Goal: Information Seeking & Learning: Learn about a topic

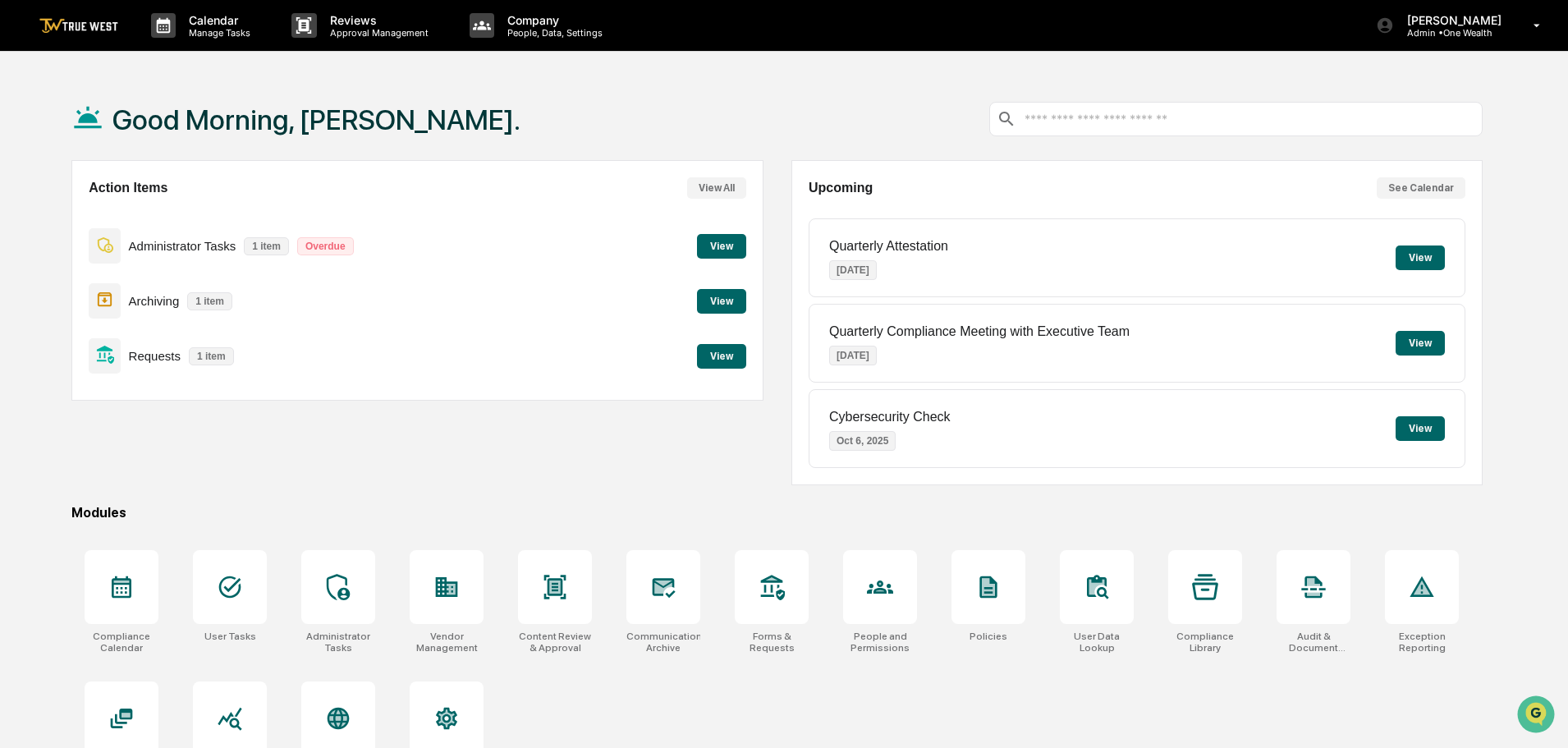
click at [717, 354] on button "View" at bounding box center [722, 356] width 49 height 25
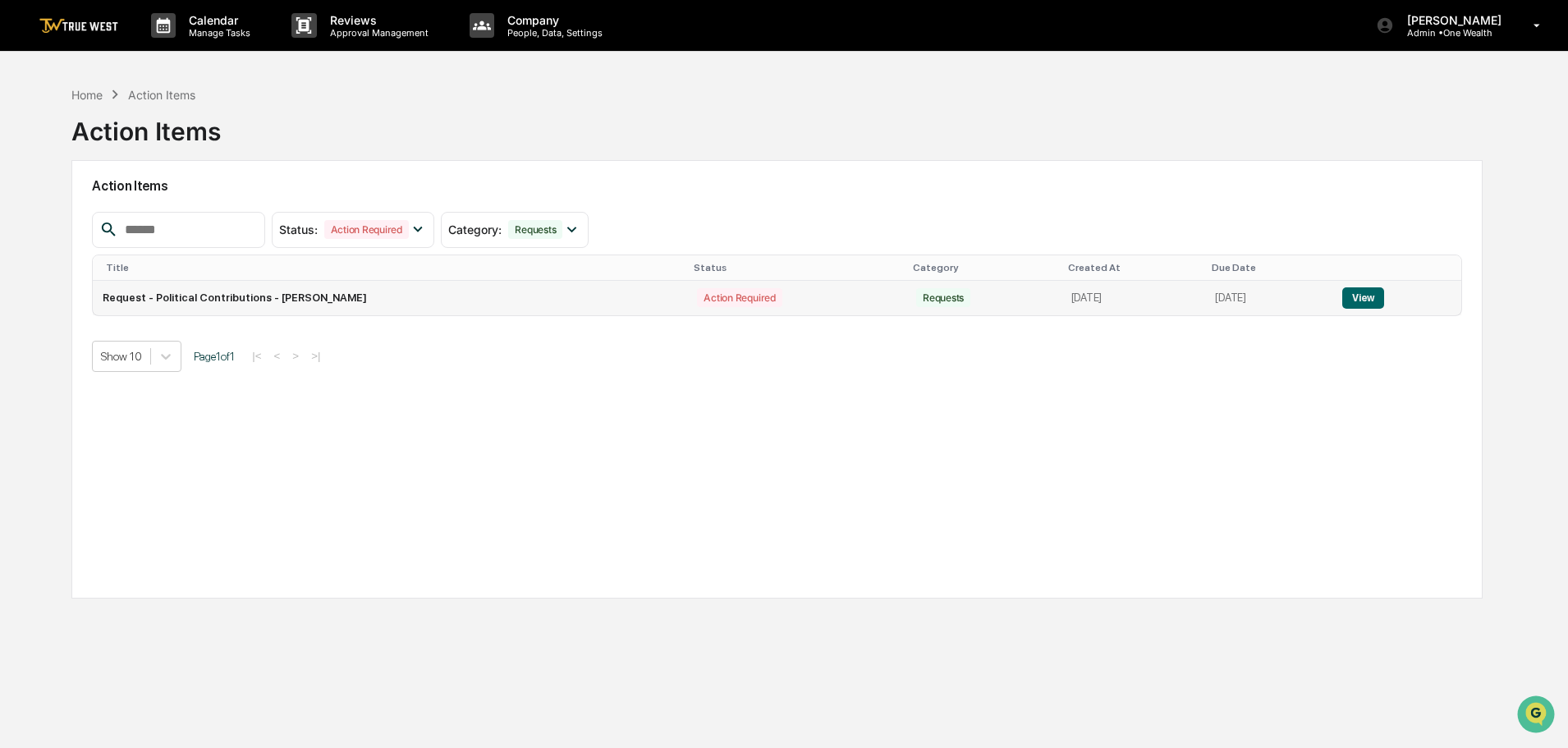
click at [1365, 298] on button "View" at bounding box center [1363, 299] width 42 height 22
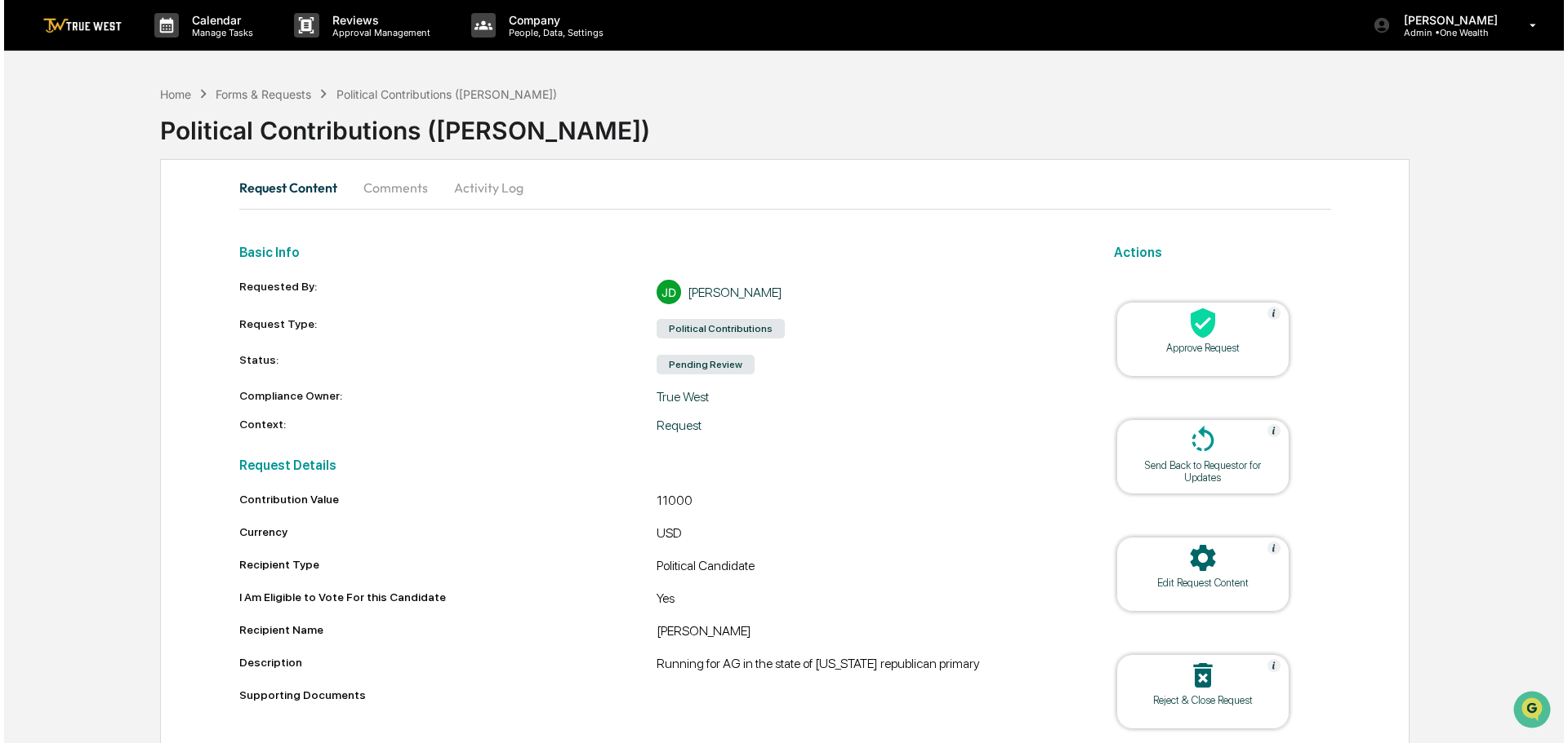
scroll to position [63, 0]
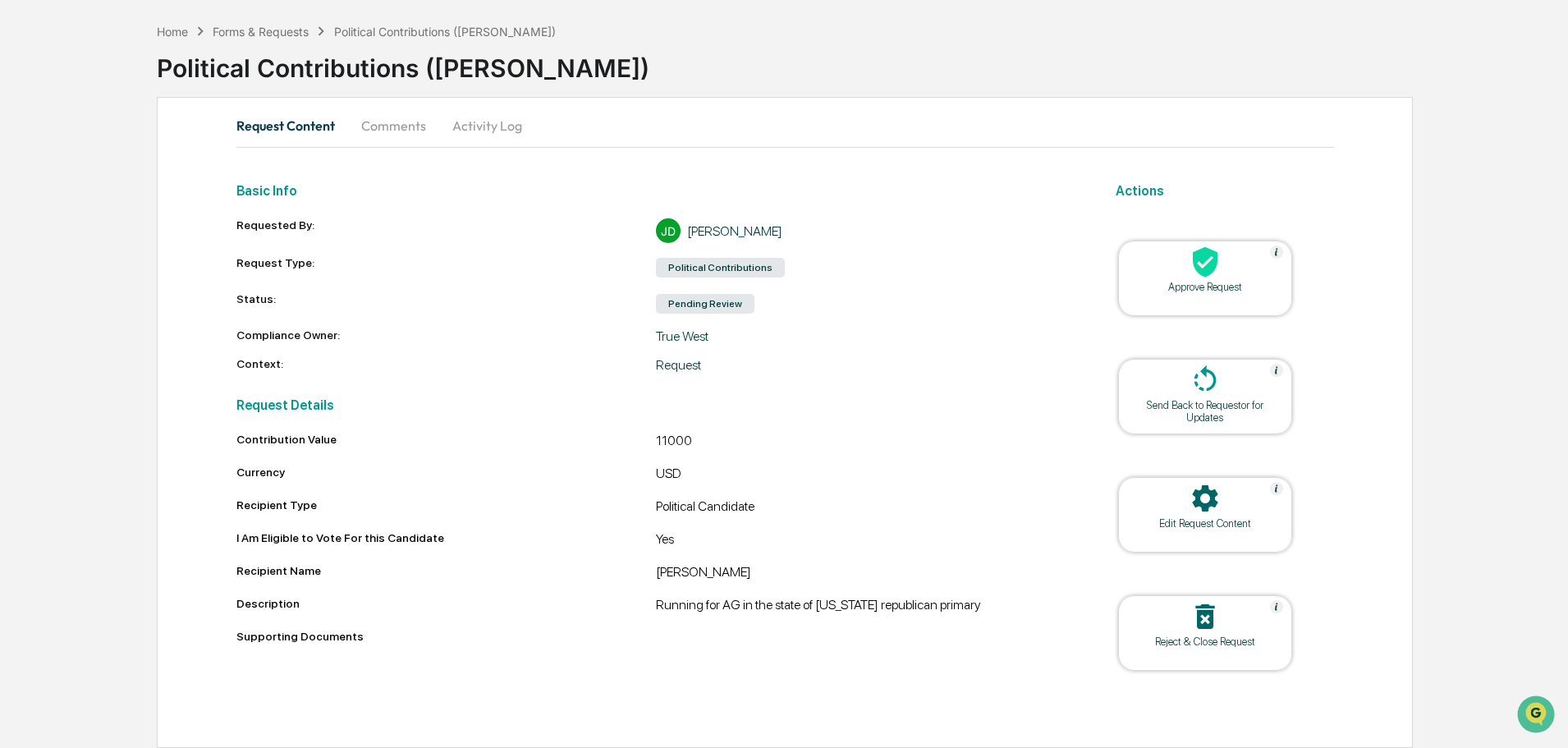
click at [1203, 269] on icon at bounding box center [1205, 262] width 25 height 31
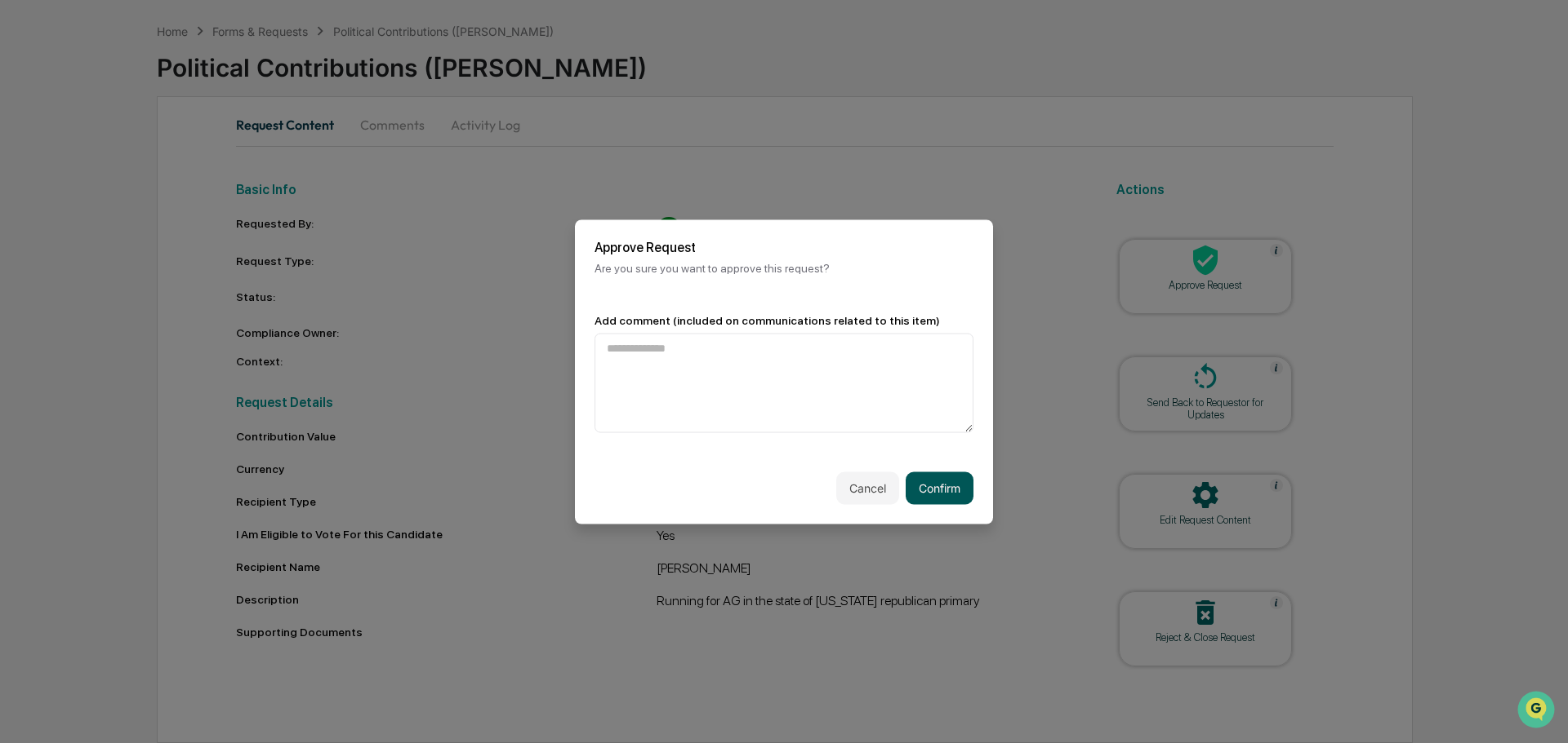
click at [935, 486] on button "Confirm" at bounding box center [939, 488] width 68 height 32
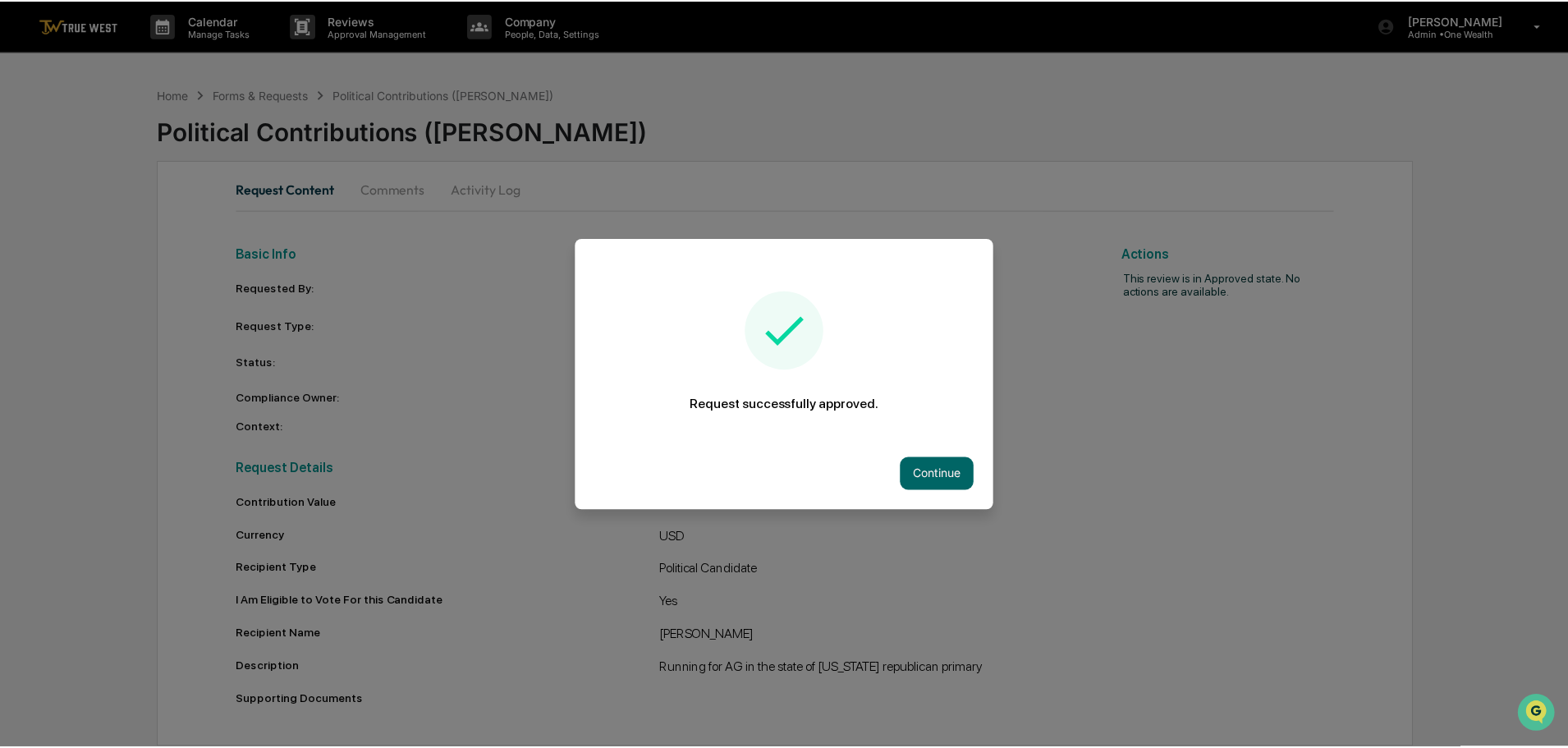
scroll to position [0, 0]
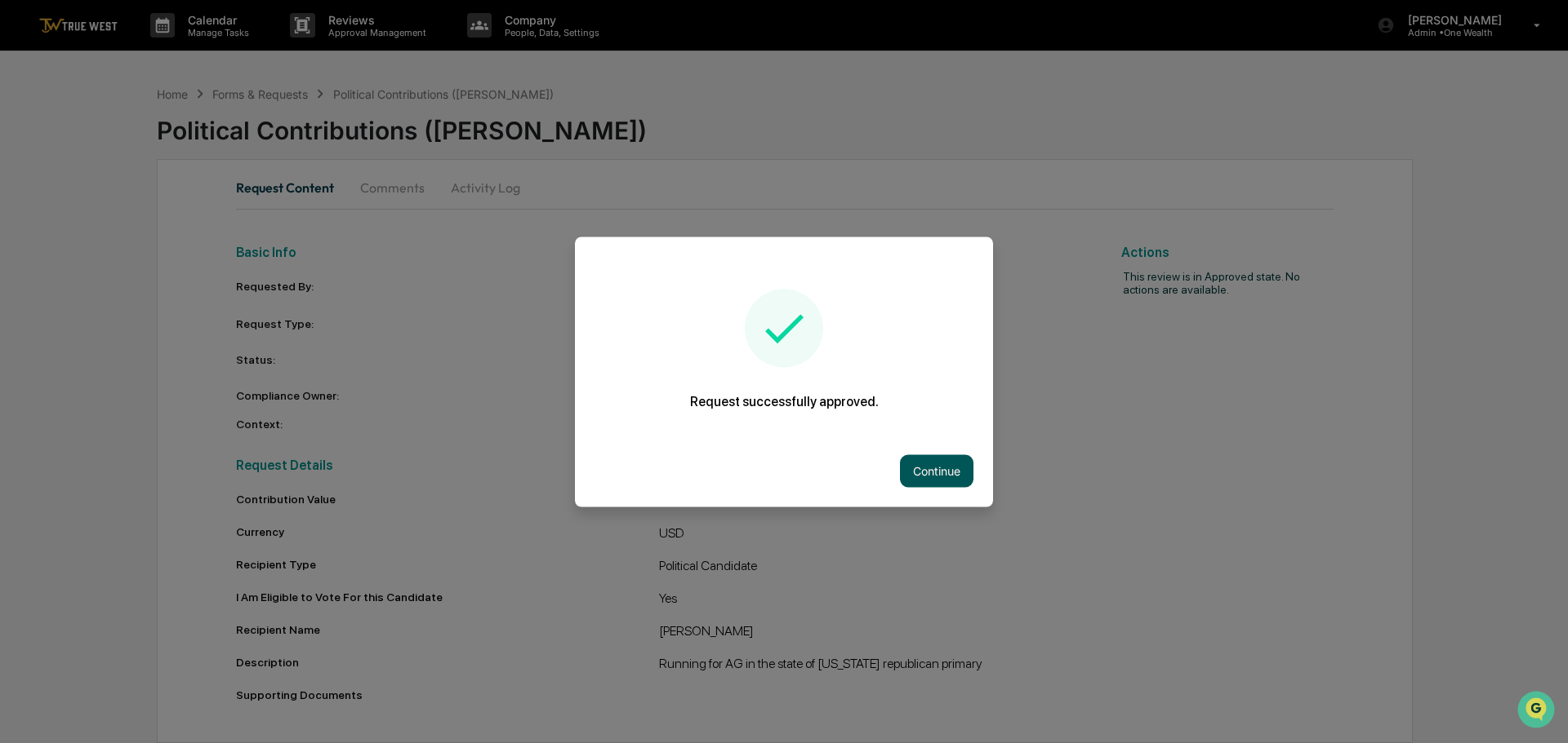
click at [920, 464] on button "Continue" at bounding box center [936, 470] width 73 height 32
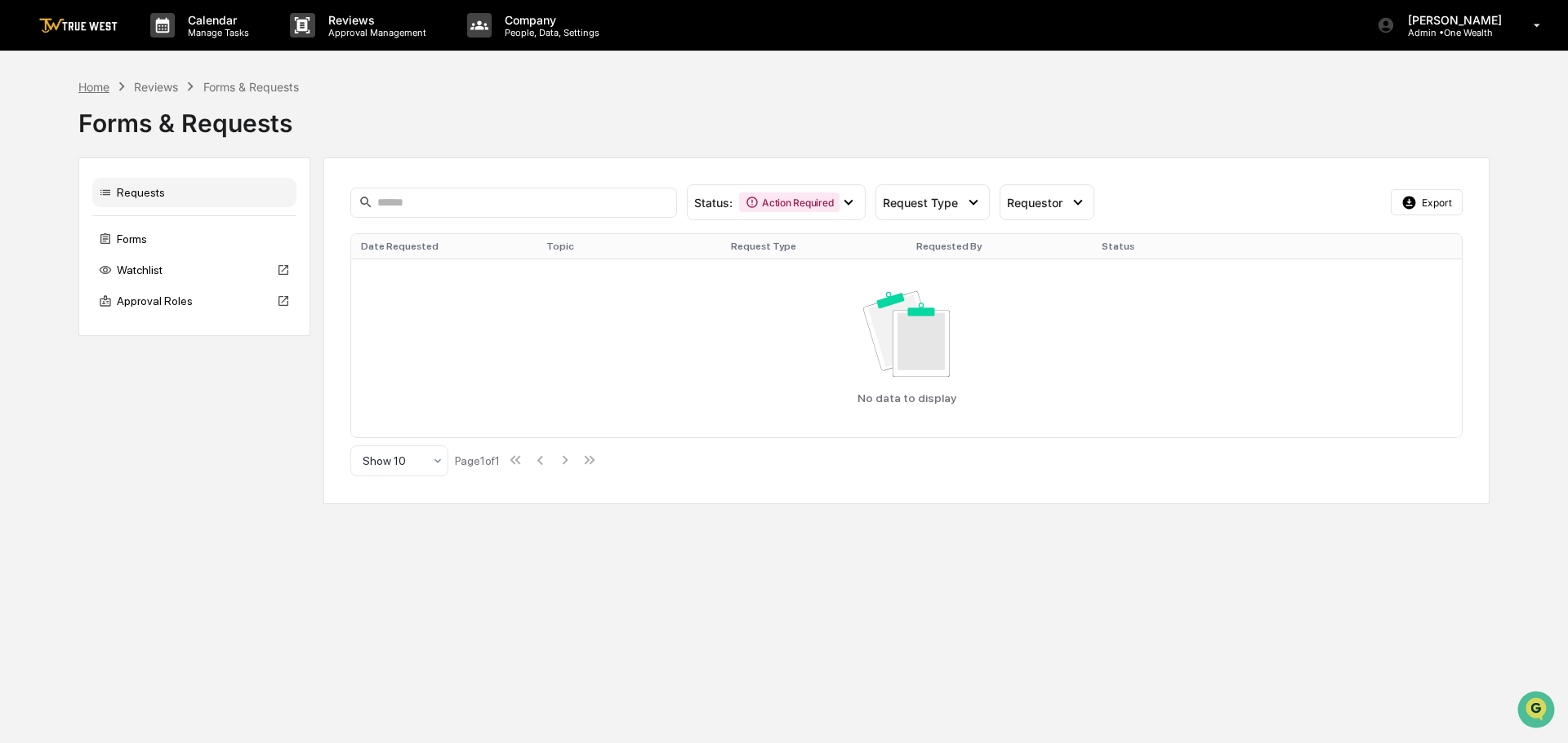
click at [91, 87] on div "Home" at bounding box center [94, 87] width 31 height 14
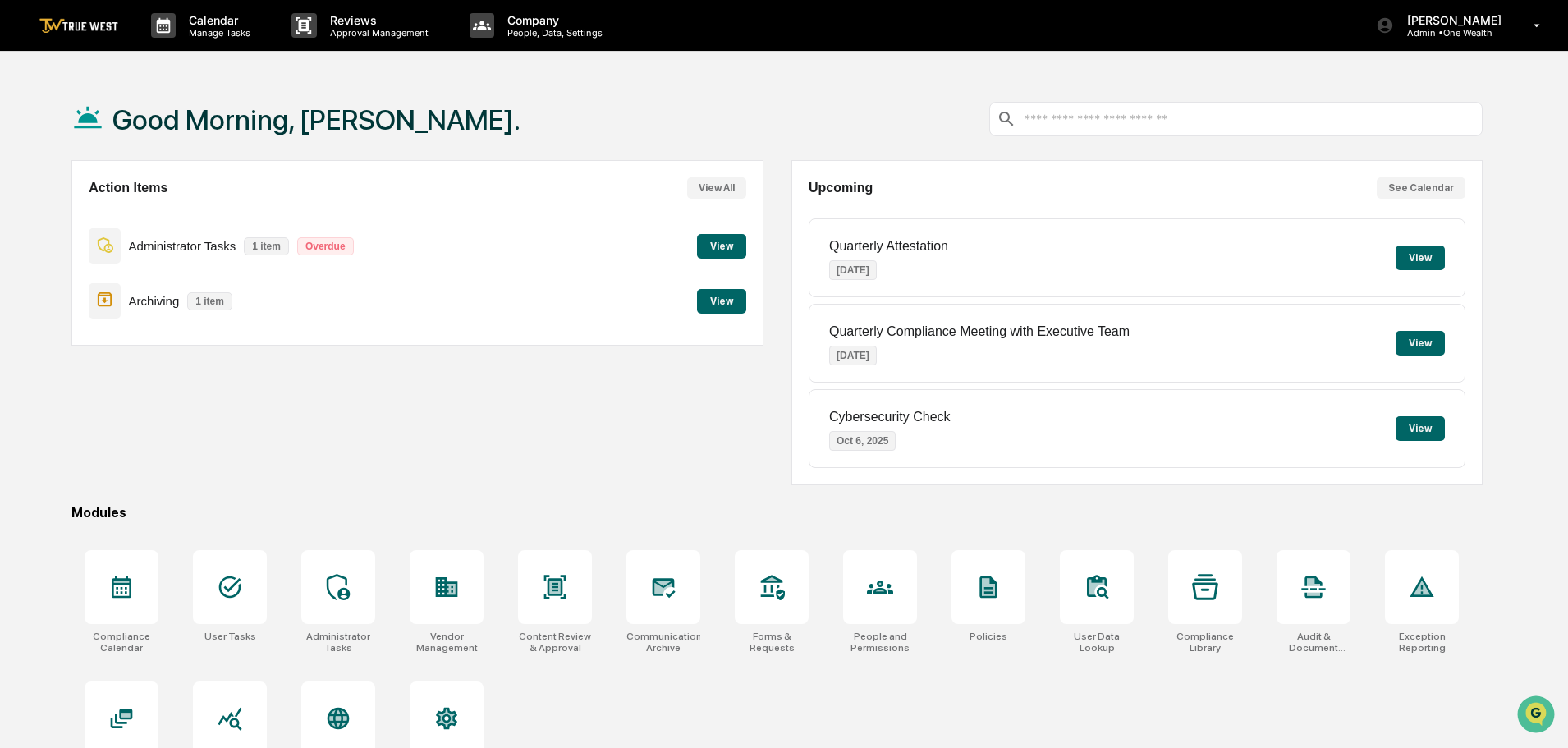
click at [722, 243] on button "View" at bounding box center [722, 246] width 49 height 25
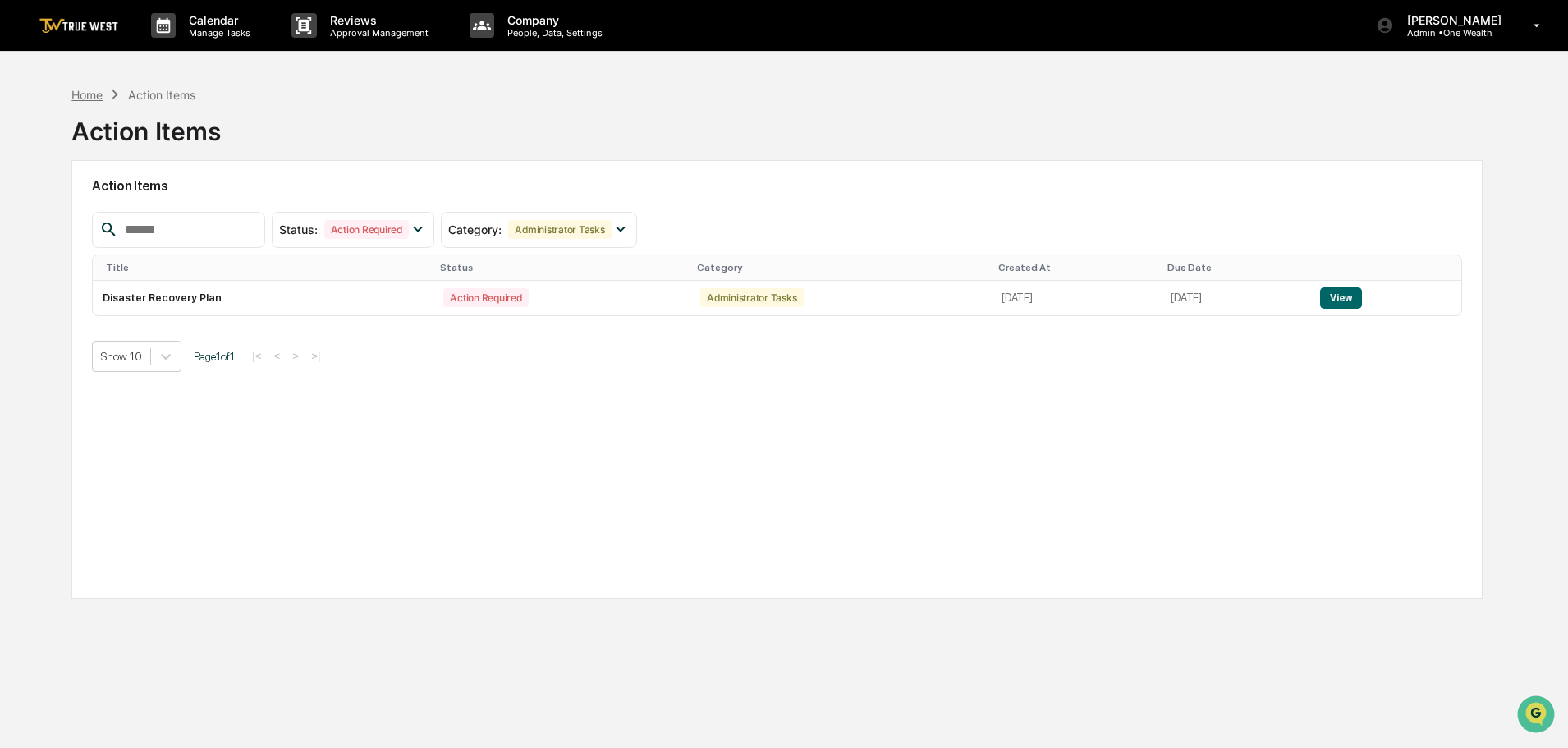
click at [85, 97] on div "Home" at bounding box center [88, 95] width 32 height 14
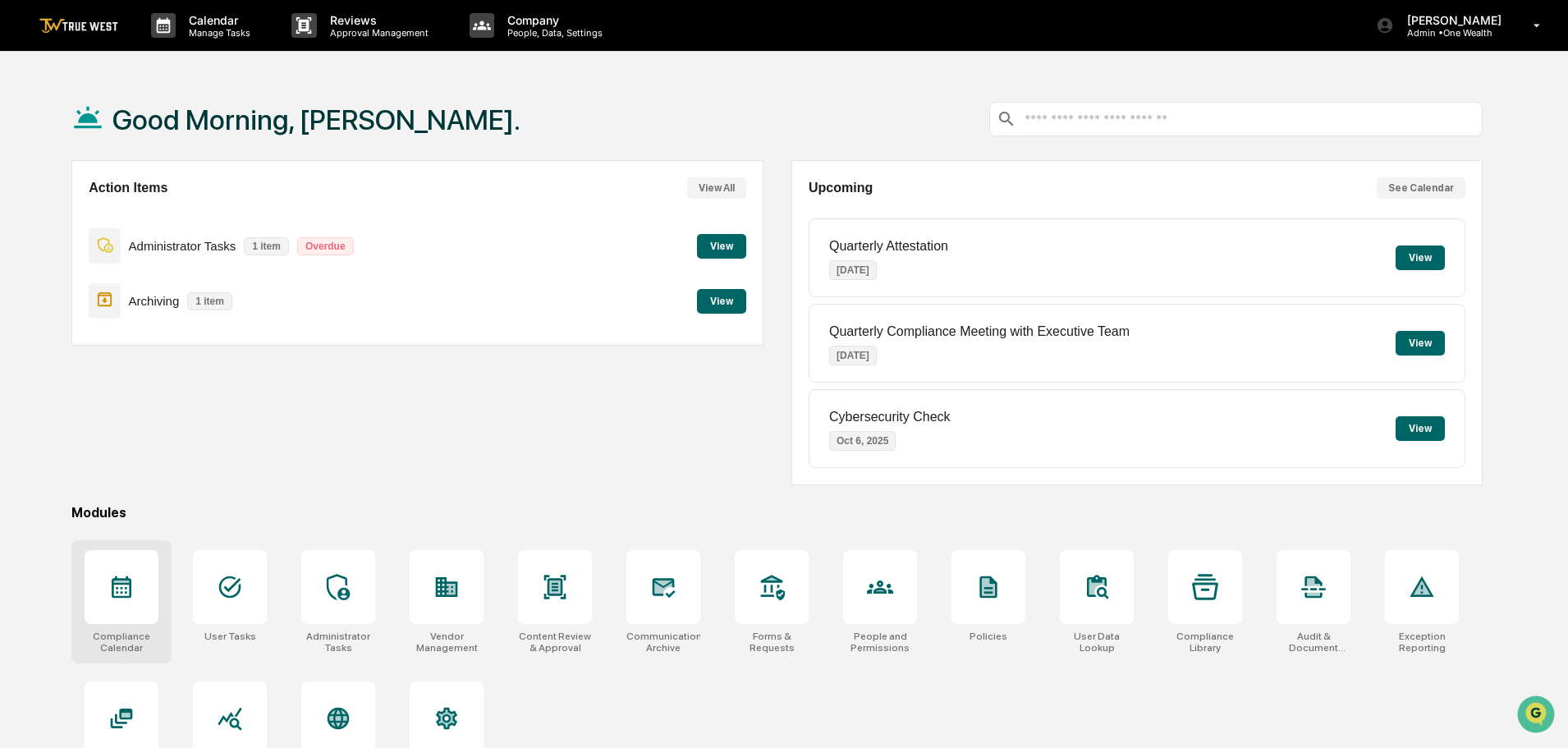
click at [130, 590] on icon at bounding box center [121, 587] width 20 height 23
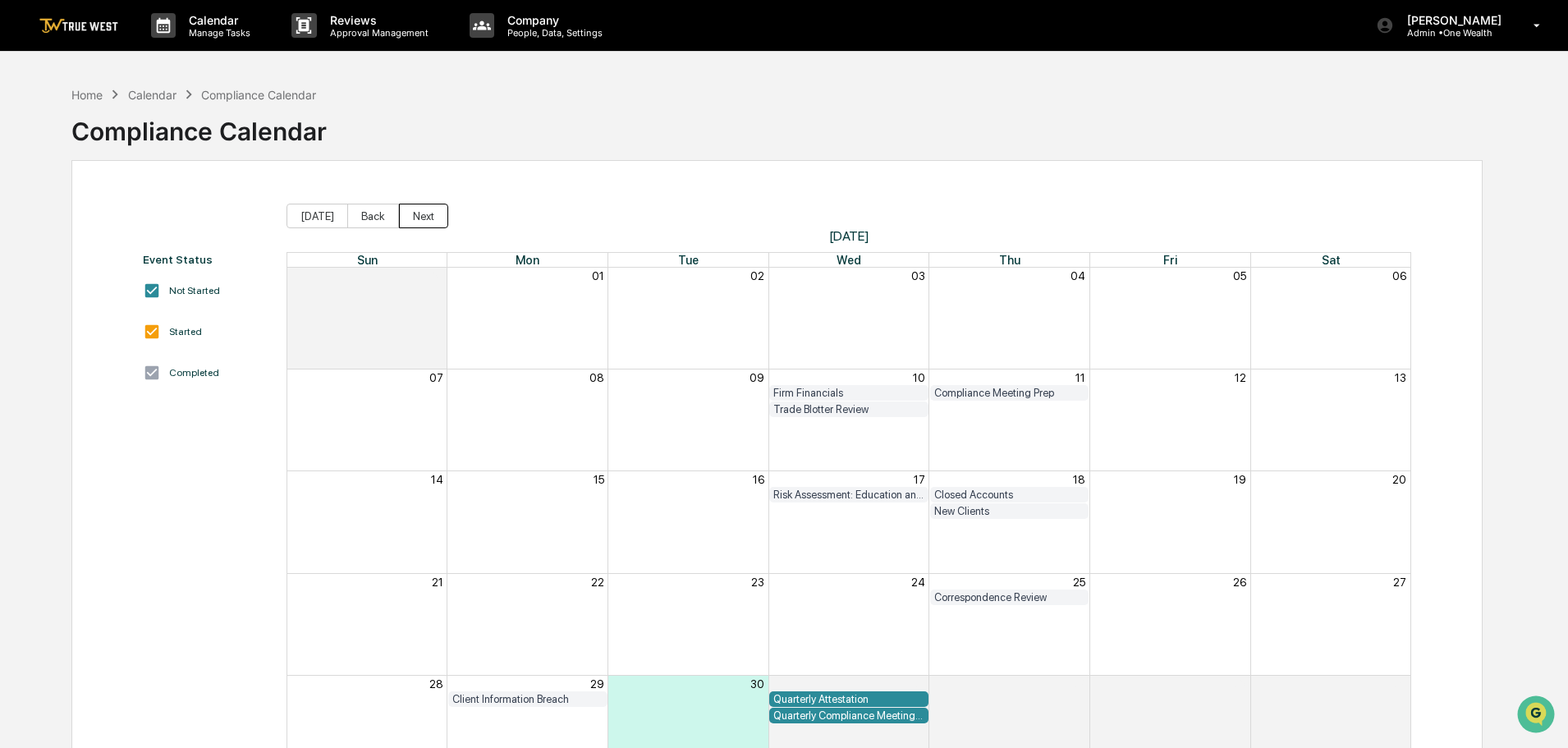
click at [415, 217] on button "Next" at bounding box center [424, 216] width 49 height 25
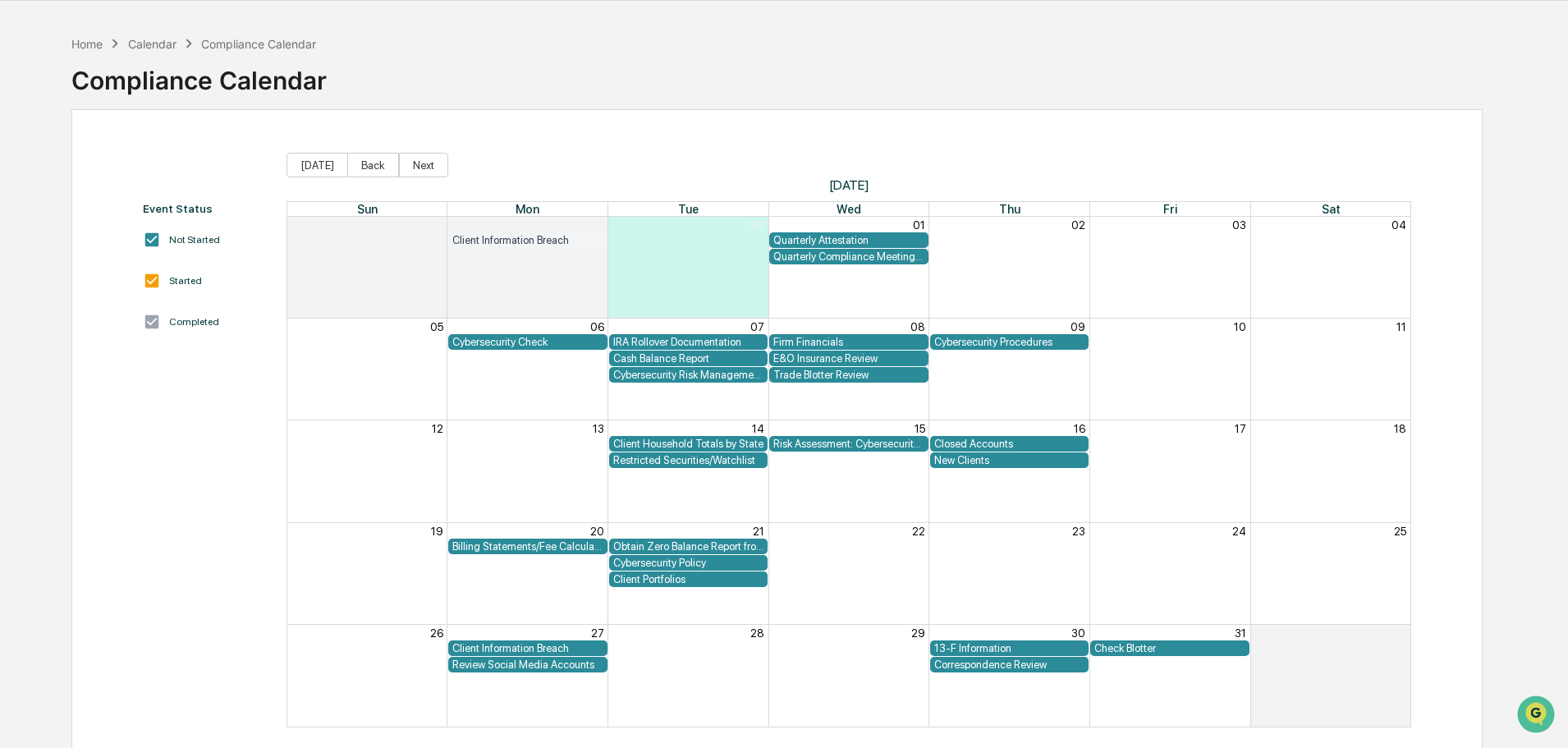
scroll to position [78, 0]
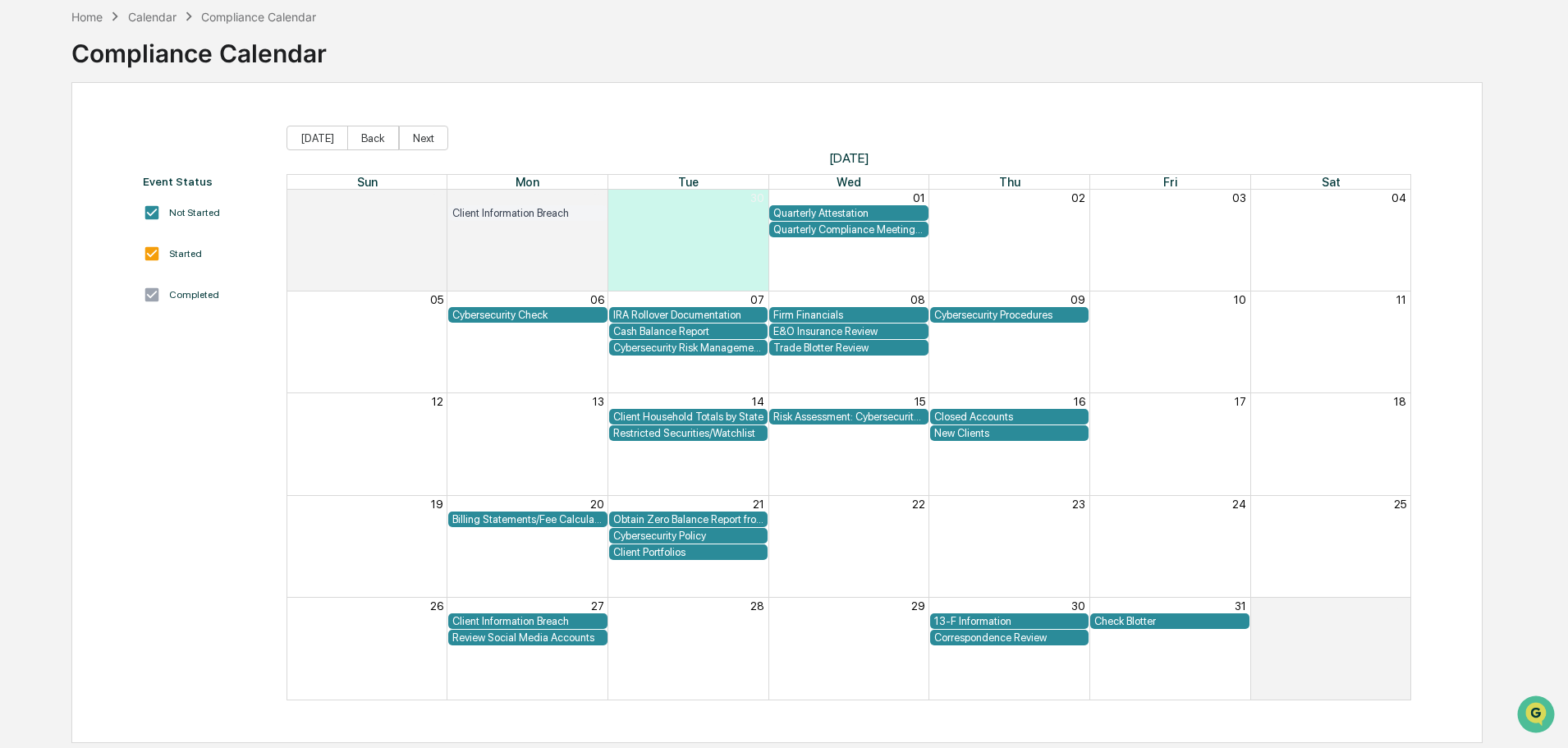
click at [481, 313] on div "Cybersecurity Check" at bounding box center [527, 314] width 151 height 13
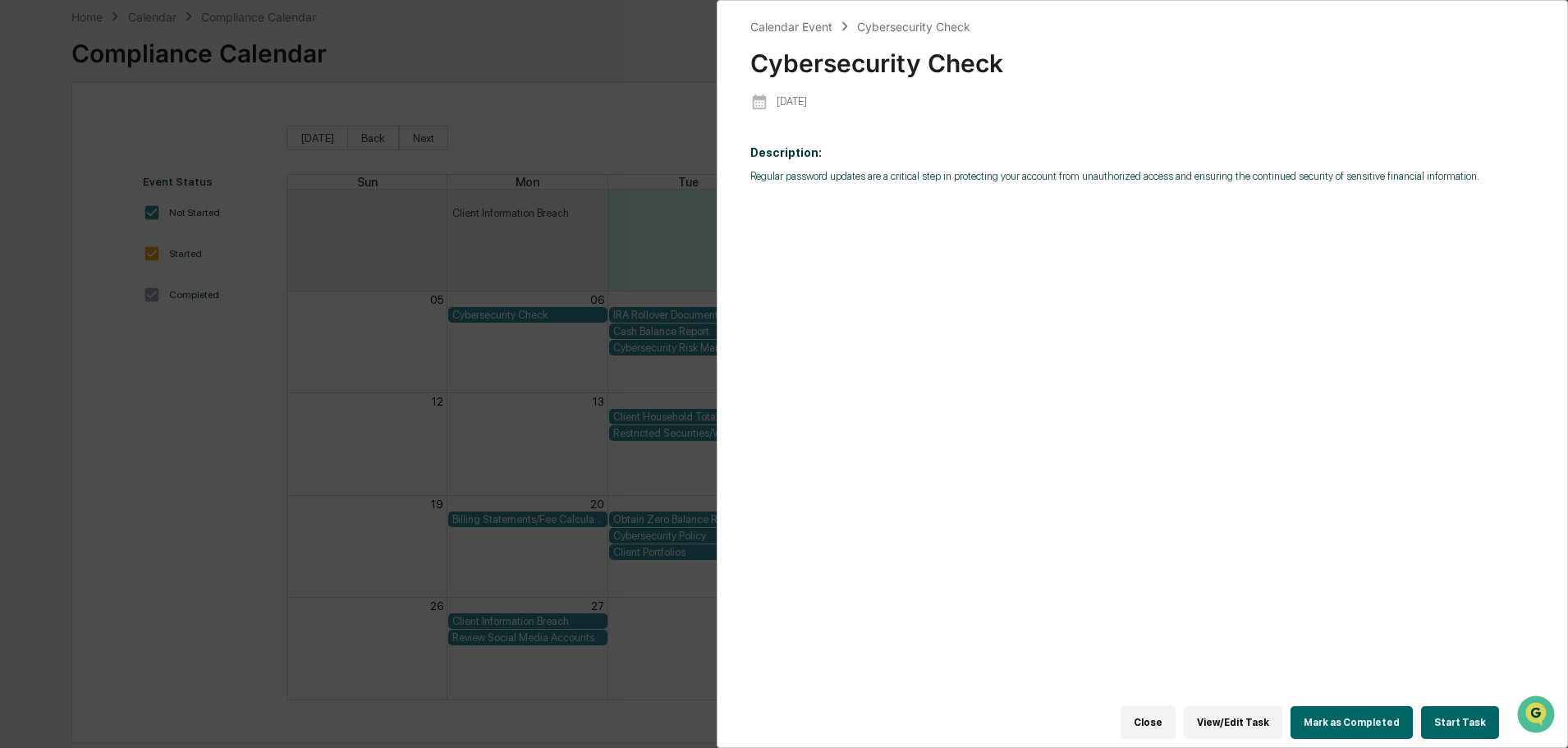
click at [46, 67] on div "Calendar Event Cybersecurity Check Cybersecurity Check [DATE] Description: Regu…" at bounding box center [784, 374] width 1568 height 748
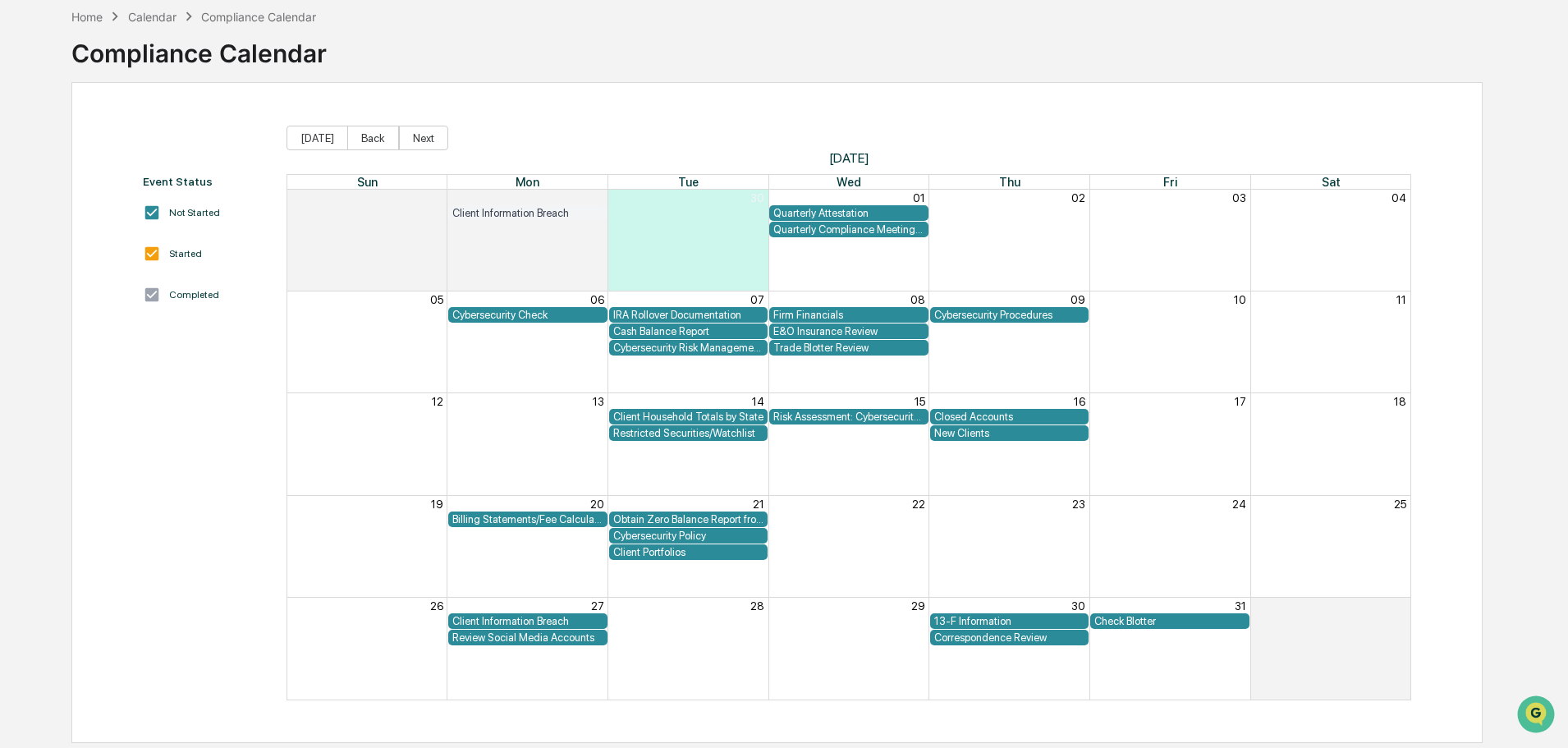
click at [1006, 312] on div "Cybersecurity Procedures" at bounding box center [1010, 314] width 151 height 13
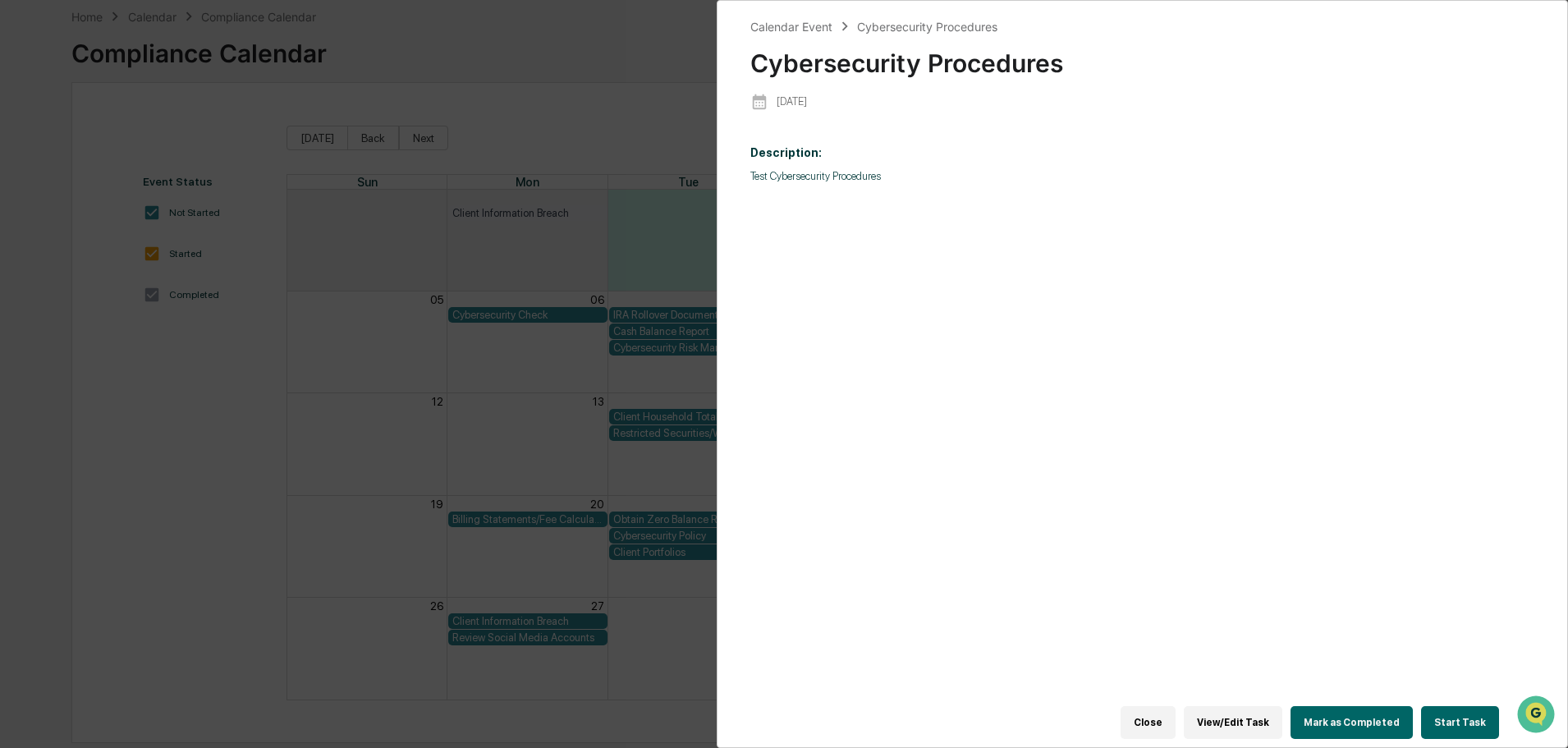
click at [42, 94] on div "Calendar Event Cybersecurity Procedures Cybersecurity Procedures [DATE] Descrip…" at bounding box center [784, 374] width 1568 height 748
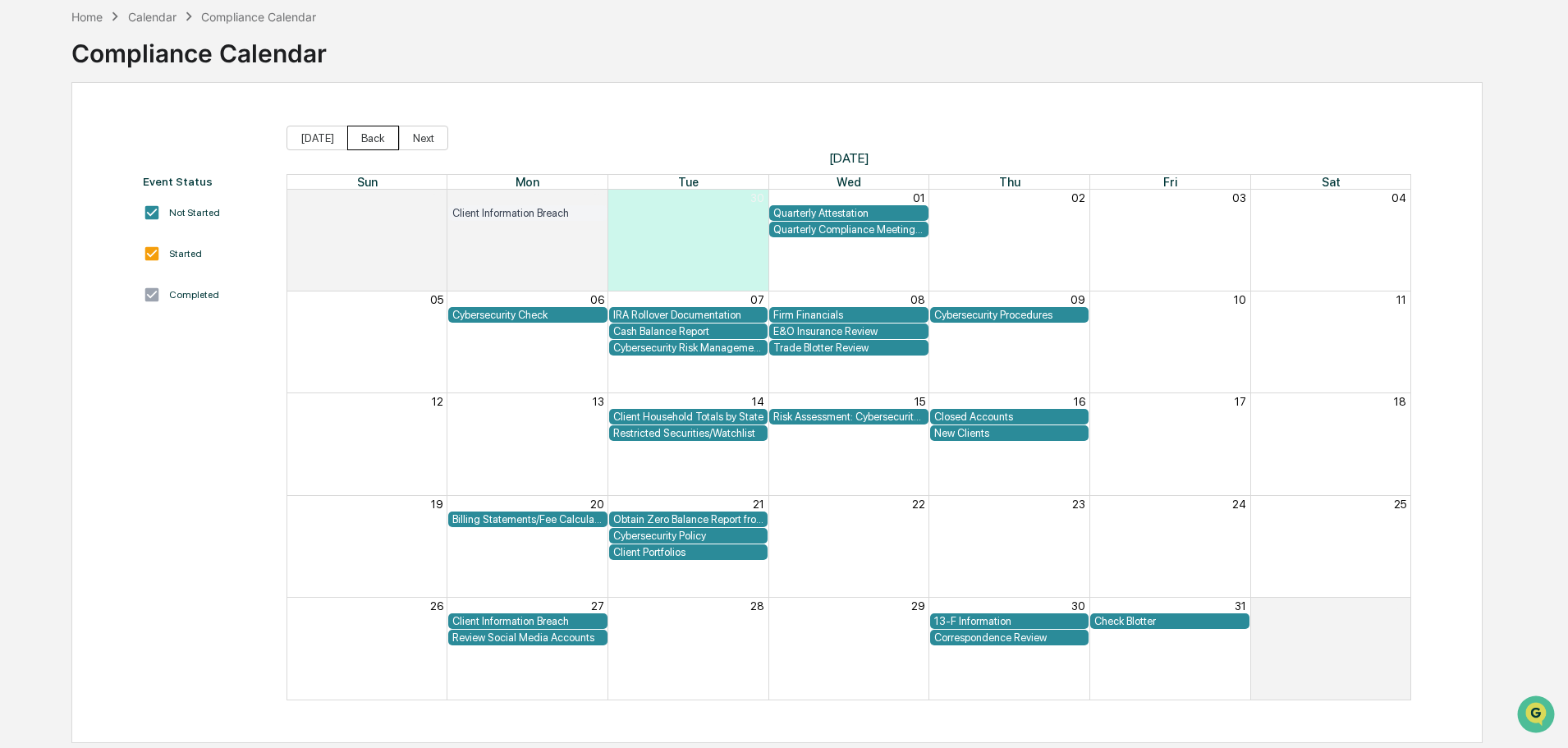
click at [366, 138] on button "Back" at bounding box center [373, 138] width 52 height 25
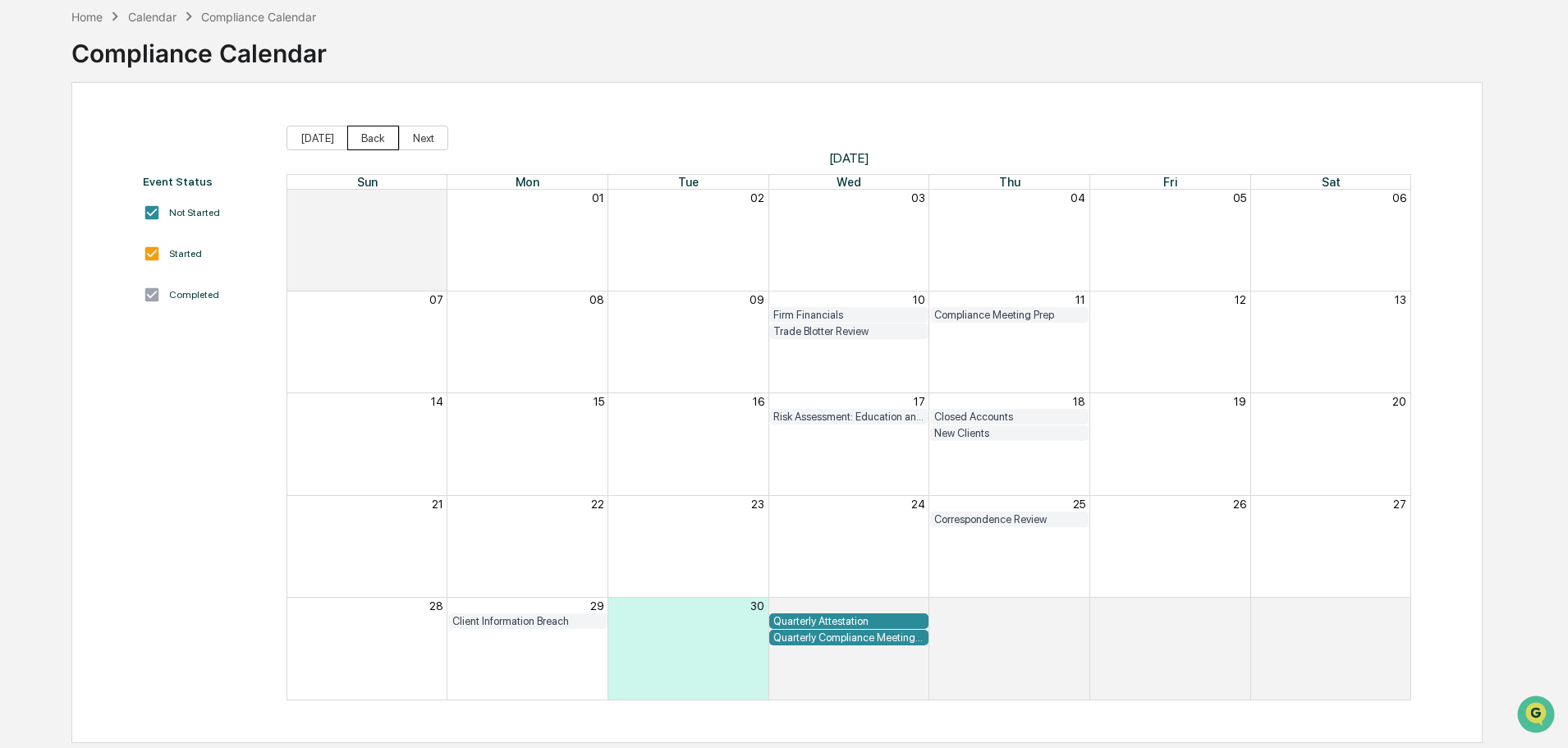
click at [366, 138] on button "Back" at bounding box center [373, 138] width 52 height 25
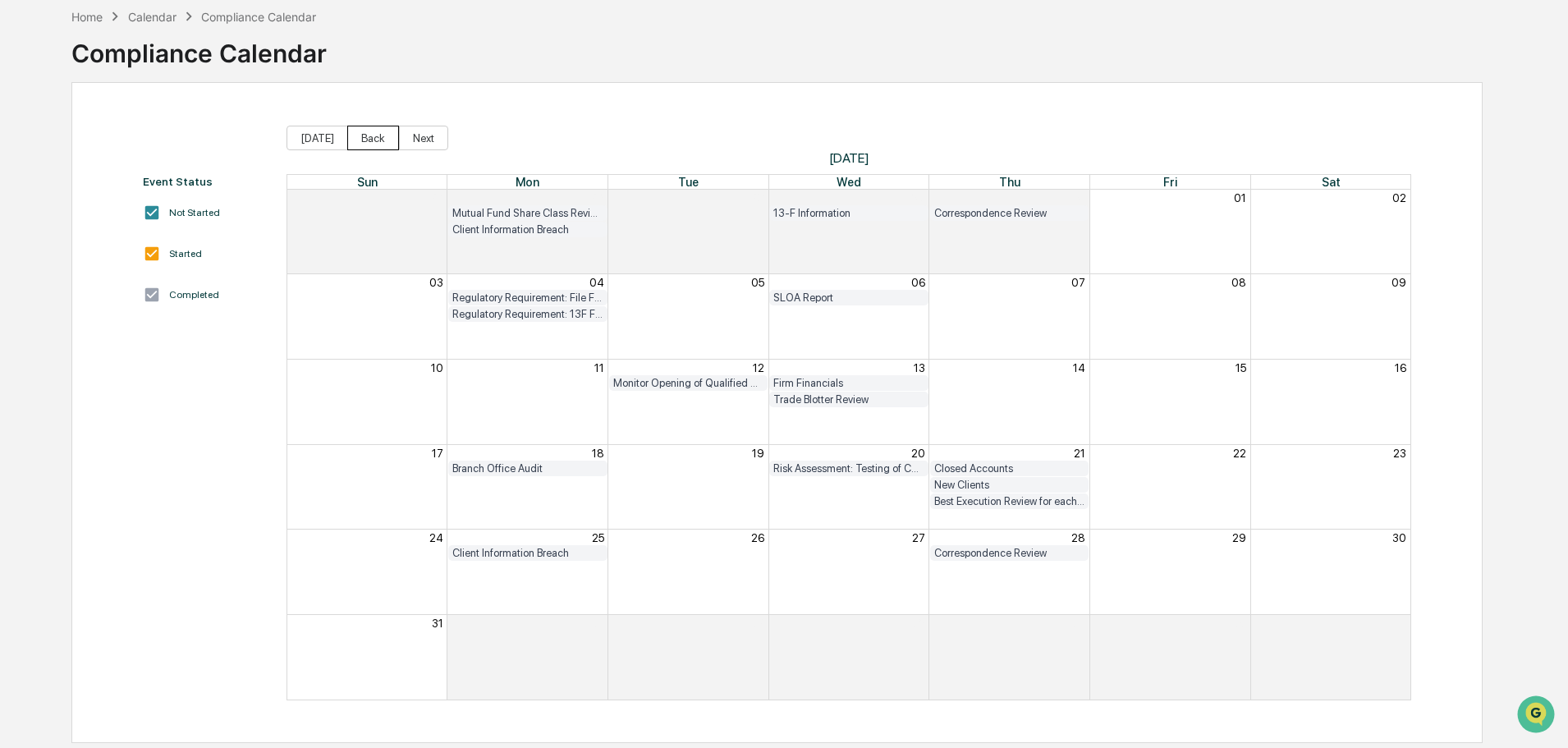
click at [372, 139] on button "Back" at bounding box center [373, 138] width 52 height 25
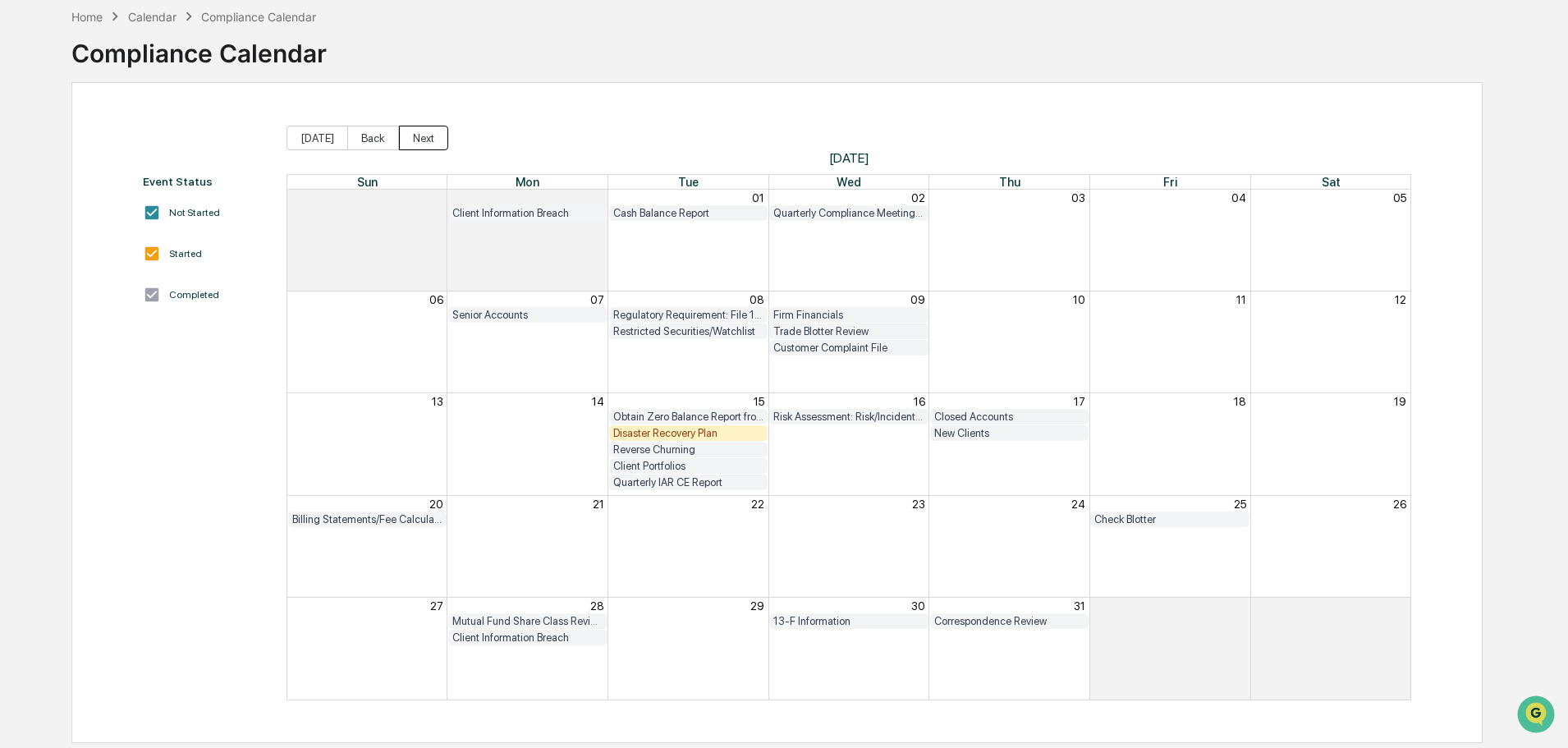
click at [424, 140] on button "Next" at bounding box center [424, 138] width 49 height 25
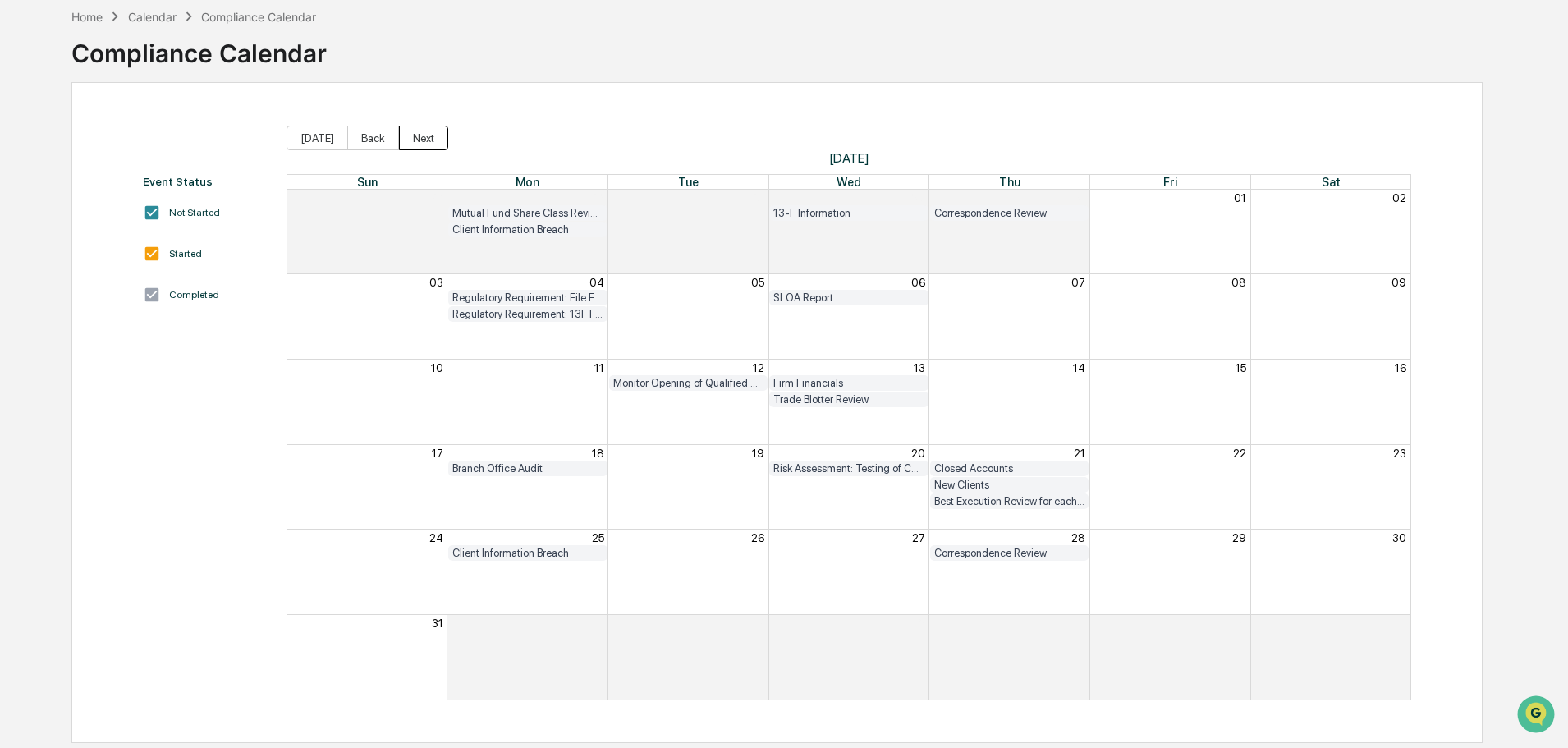
click at [424, 140] on button "Next" at bounding box center [424, 138] width 49 height 25
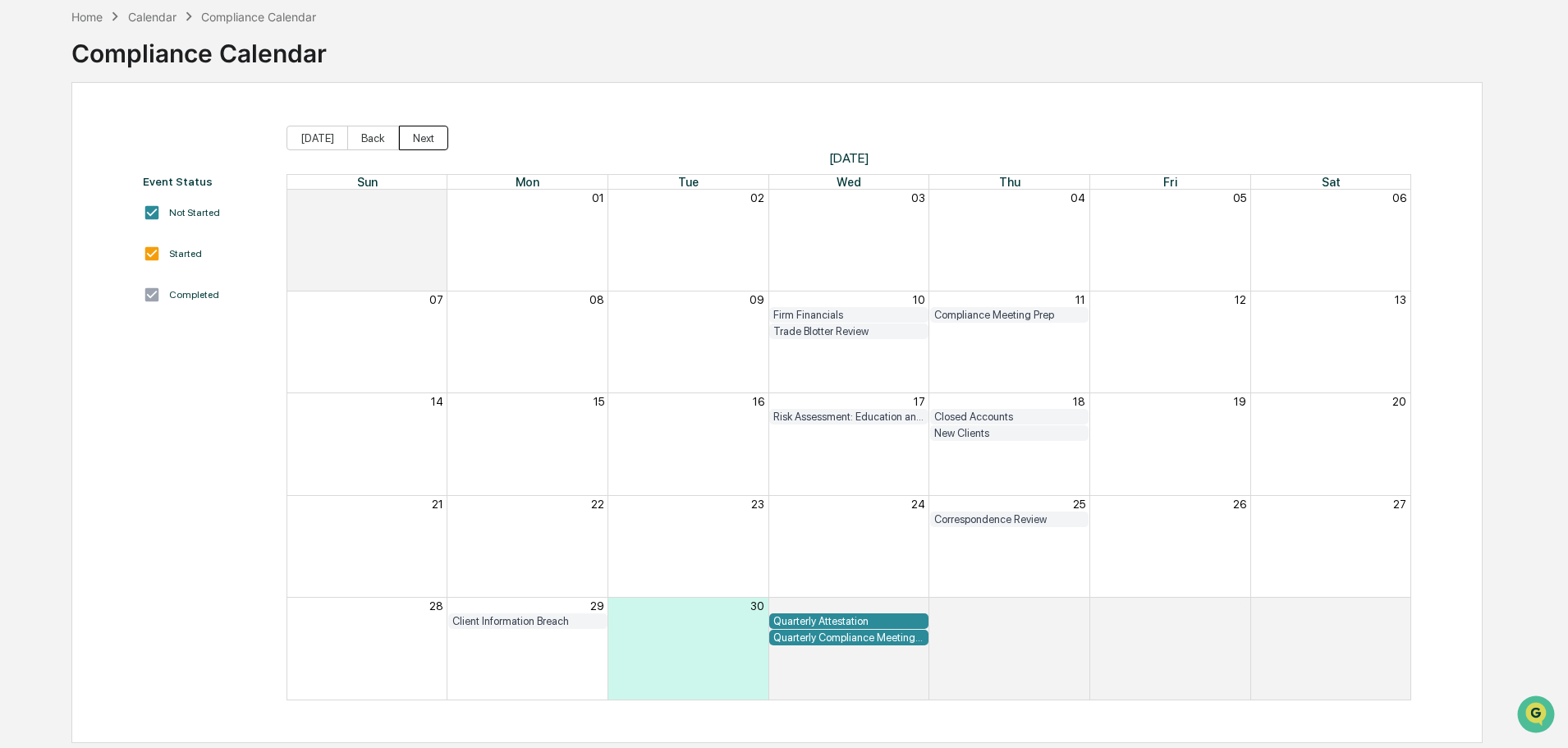
click at [424, 136] on button "Next" at bounding box center [424, 138] width 49 height 25
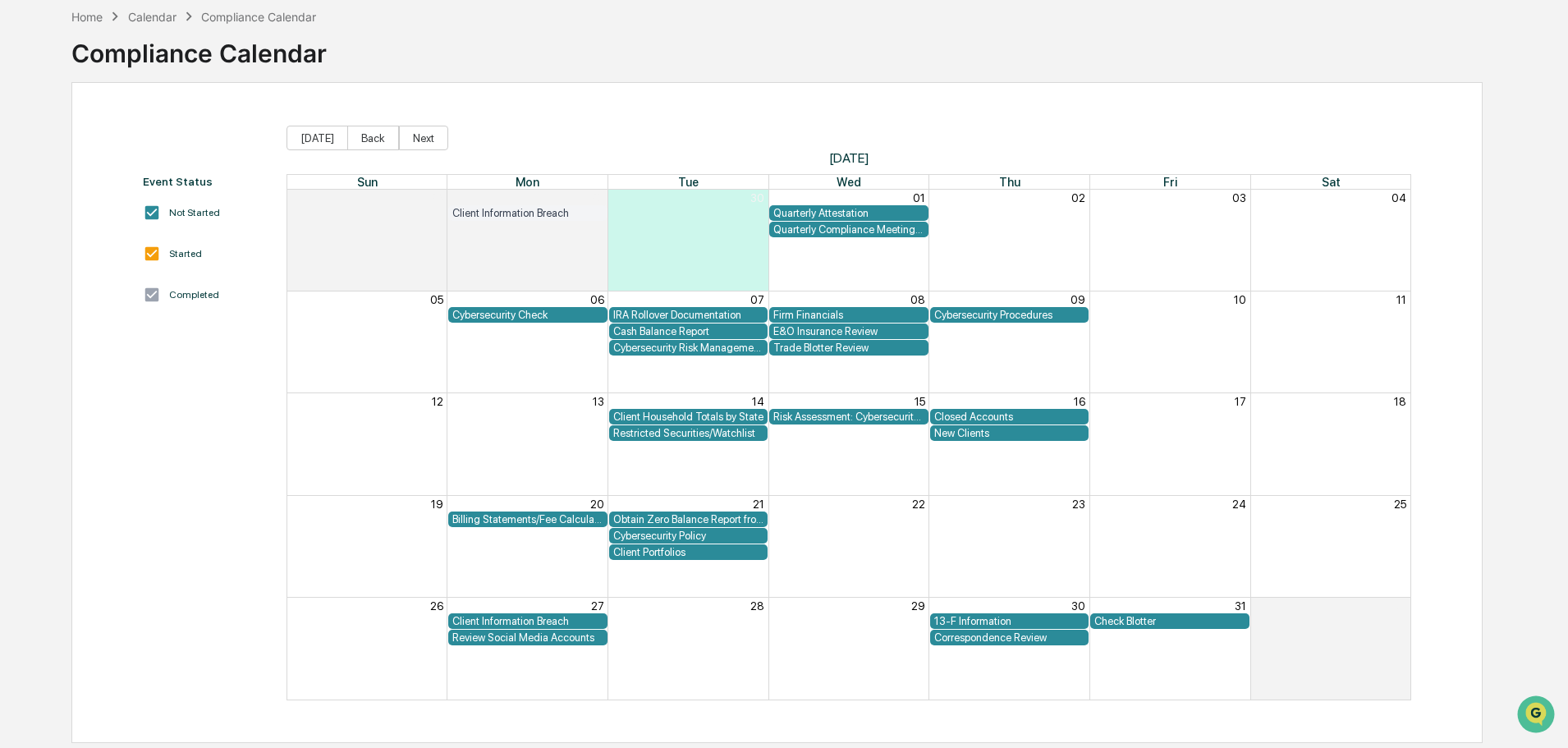
click at [624, 531] on div "Cybersecurity Policy" at bounding box center [688, 536] width 151 height 13
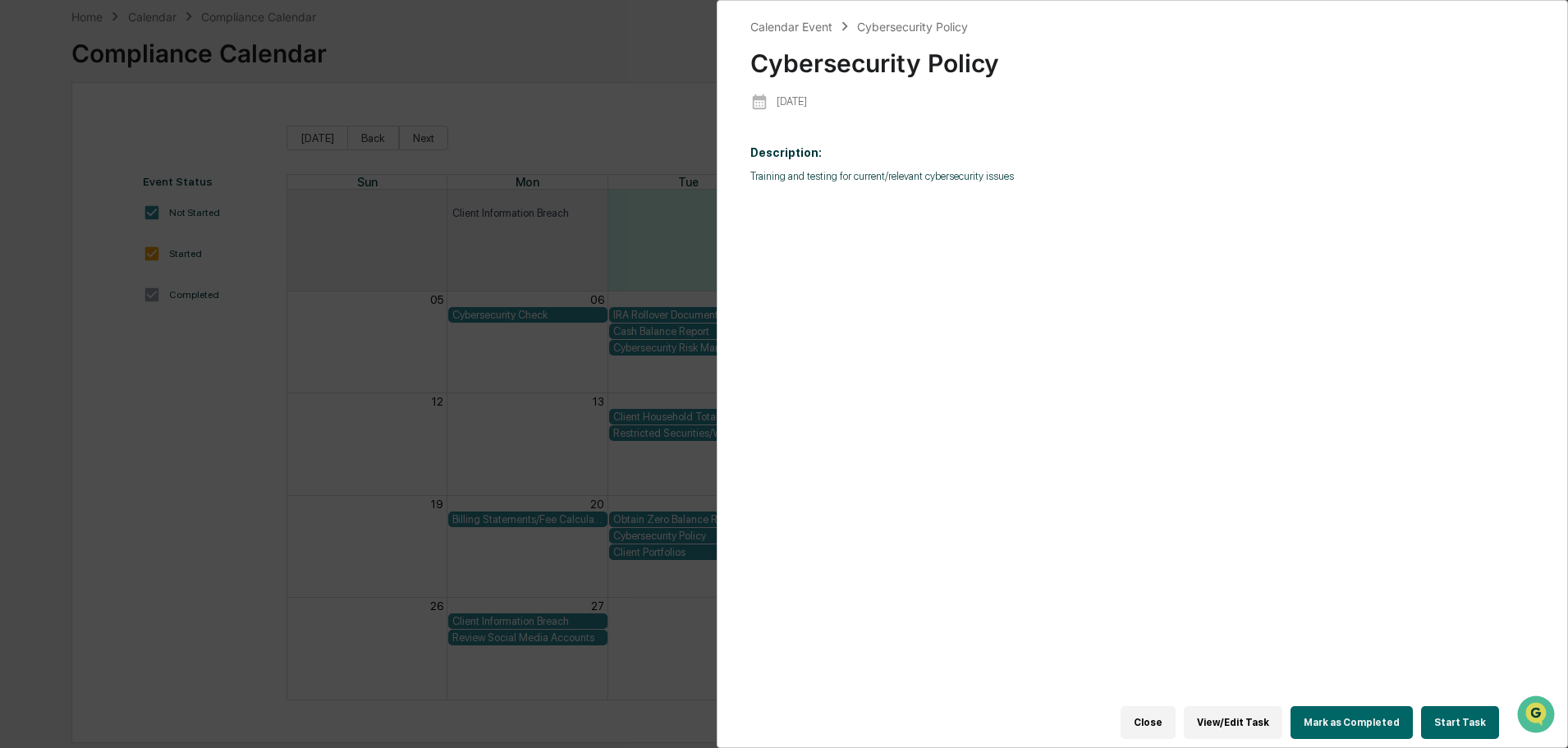
click at [375, 37] on div "Calendar Event Cybersecurity Policy Cybersecurity Policy [DATE] Description: Tr…" at bounding box center [784, 374] width 1568 height 748
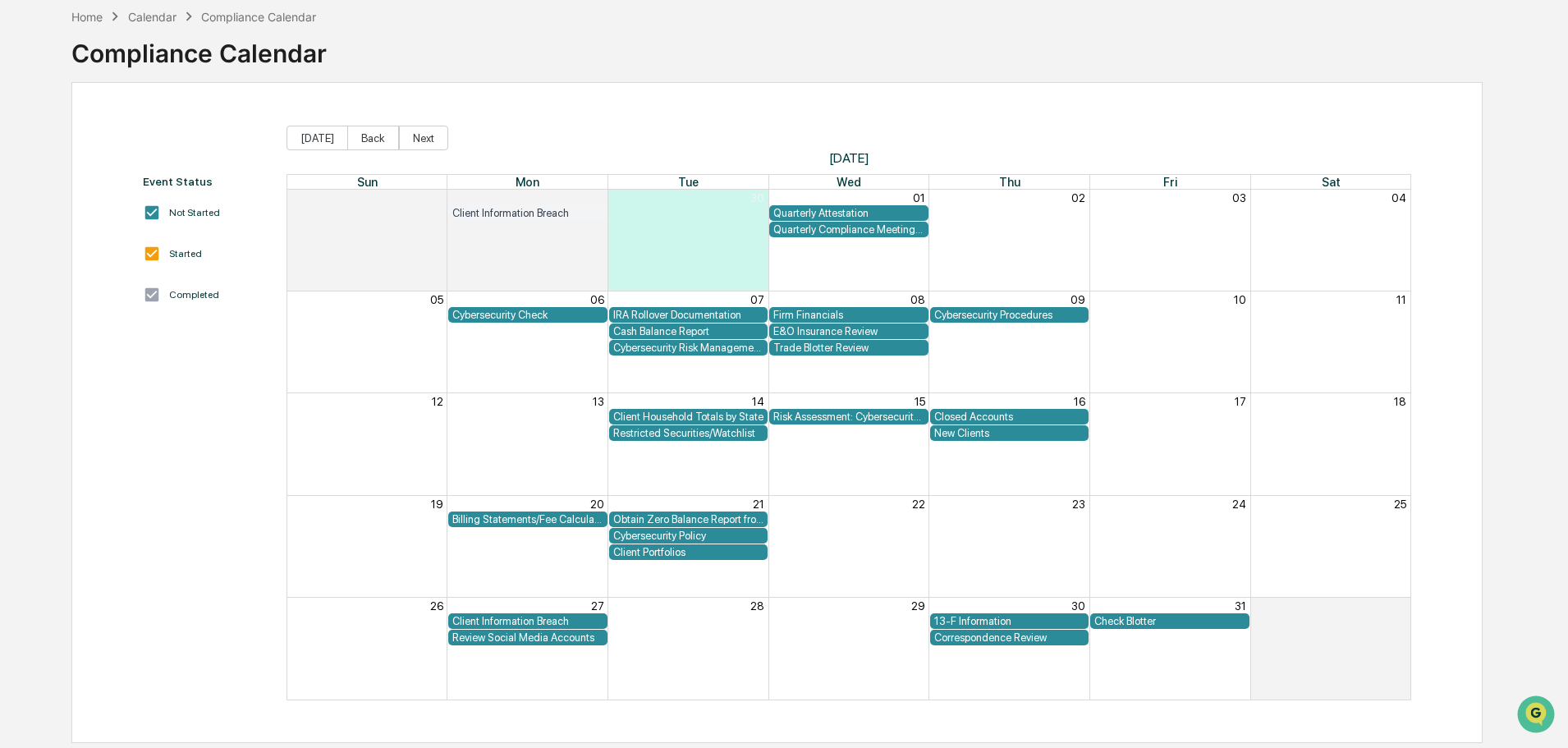
click at [529, 312] on div "Cybersecurity Check" at bounding box center [527, 314] width 151 height 13
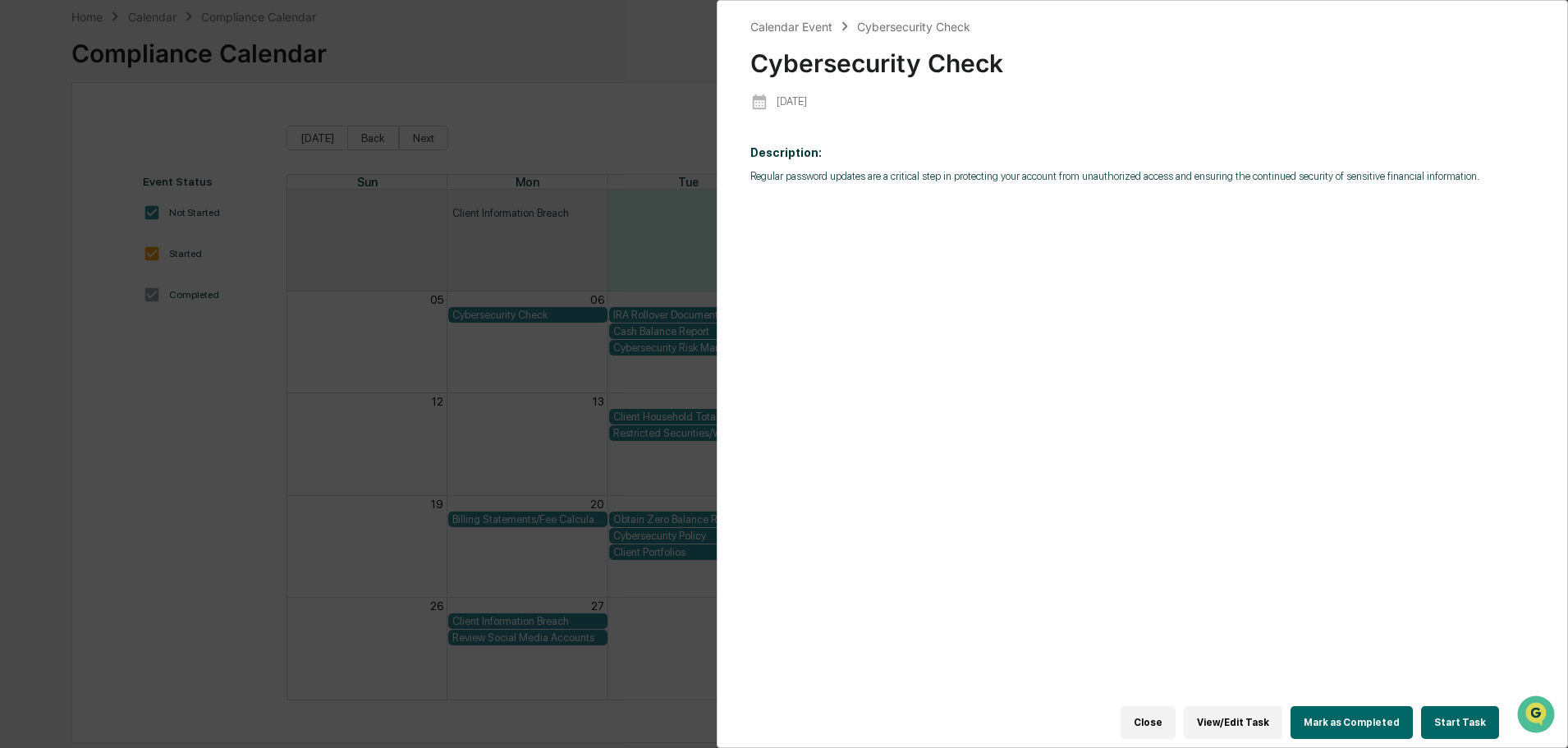
click at [570, 84] on div "Calendar Event Cybersecurity Check Cybersecurity Check [DATE] Description: Regu…" at bounding box center [784, 374] width 1568 height 748
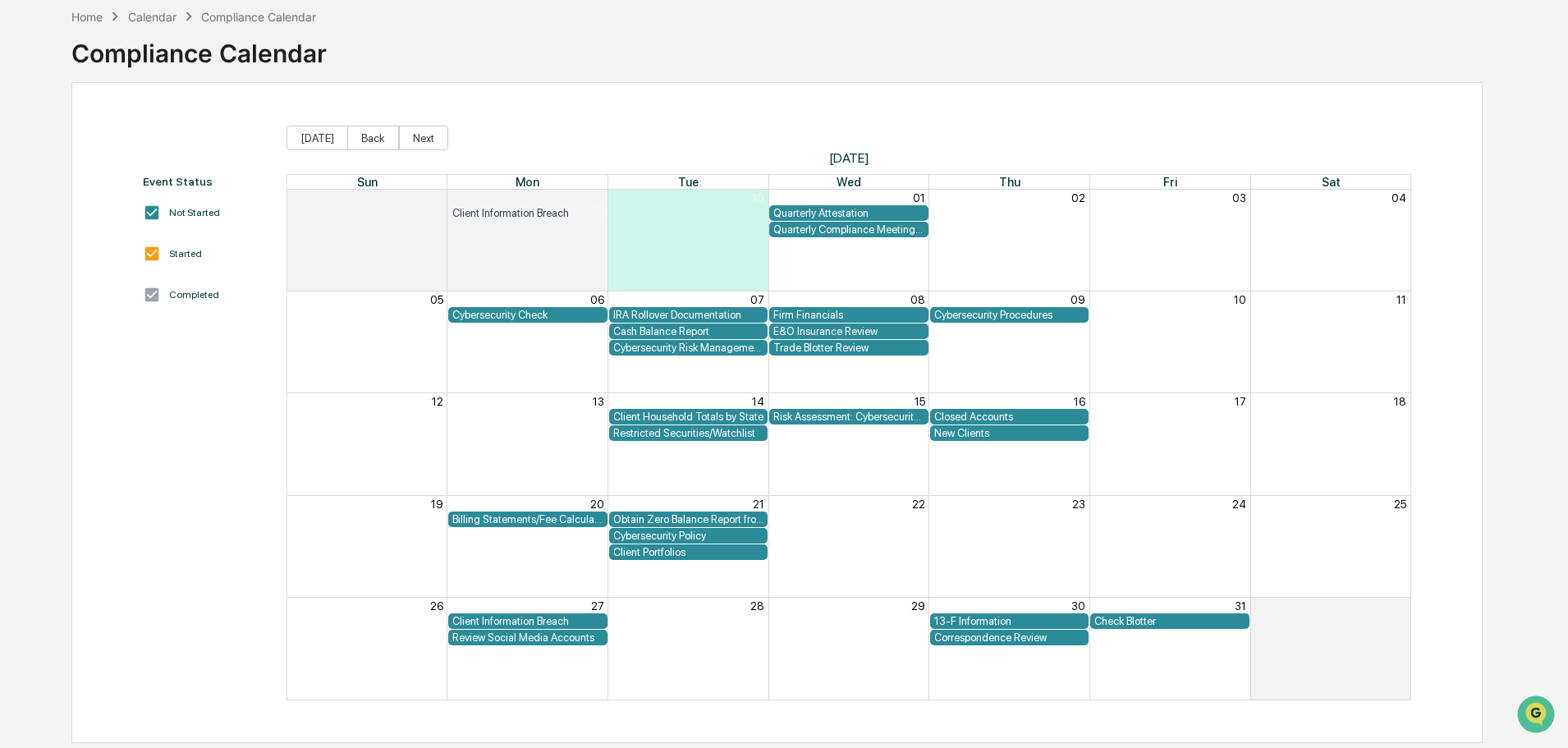
click at [663, 345] on div "Cybersecurity Risk Management and Strategy" at bounding box center [688, 348] width 151 height 13
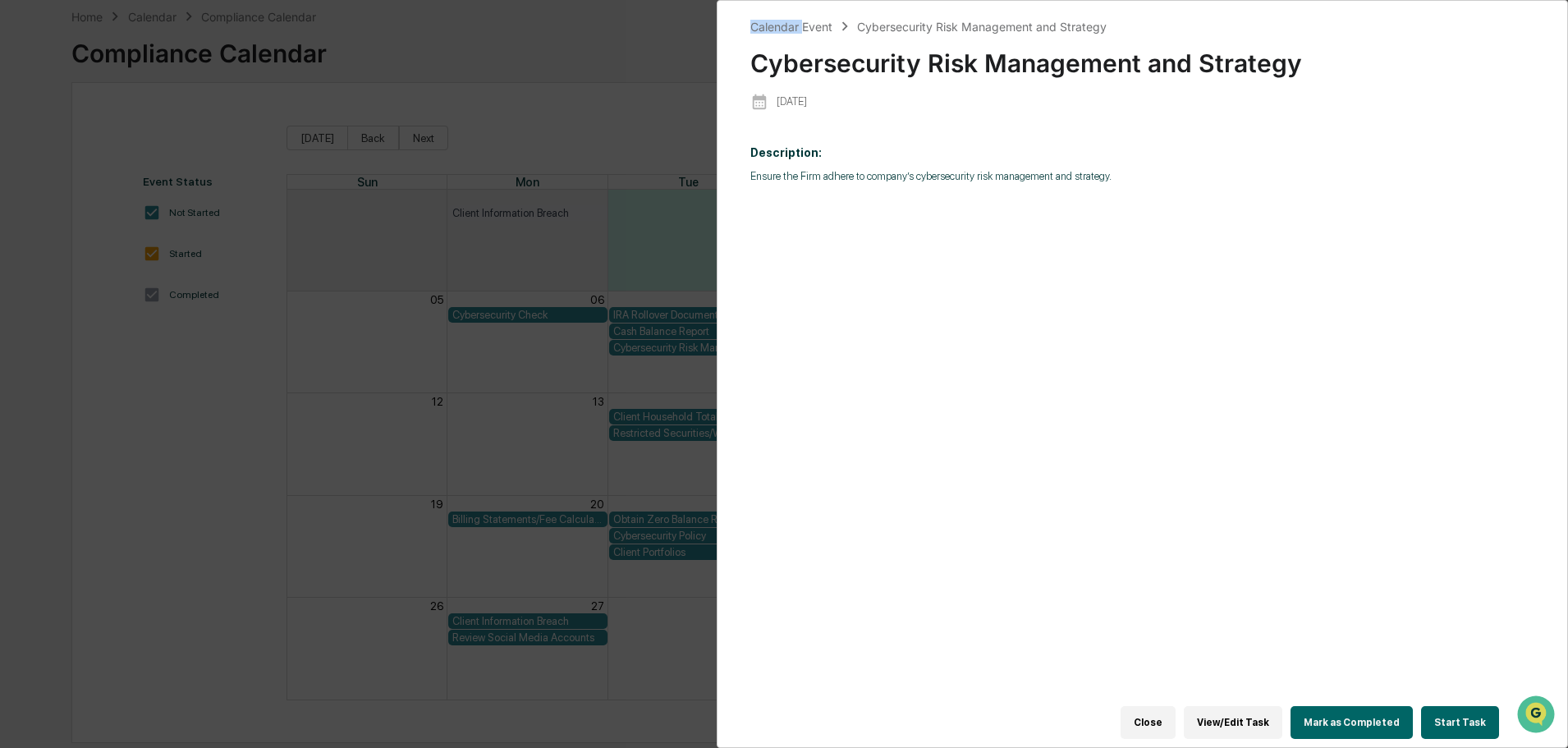
click at [663, 345] on div "Calendar Event Cybersecurity Risk Management and Strategy Cybersecurity Risk Ma…" at bounding box center [784, 374] width 1568 height 748
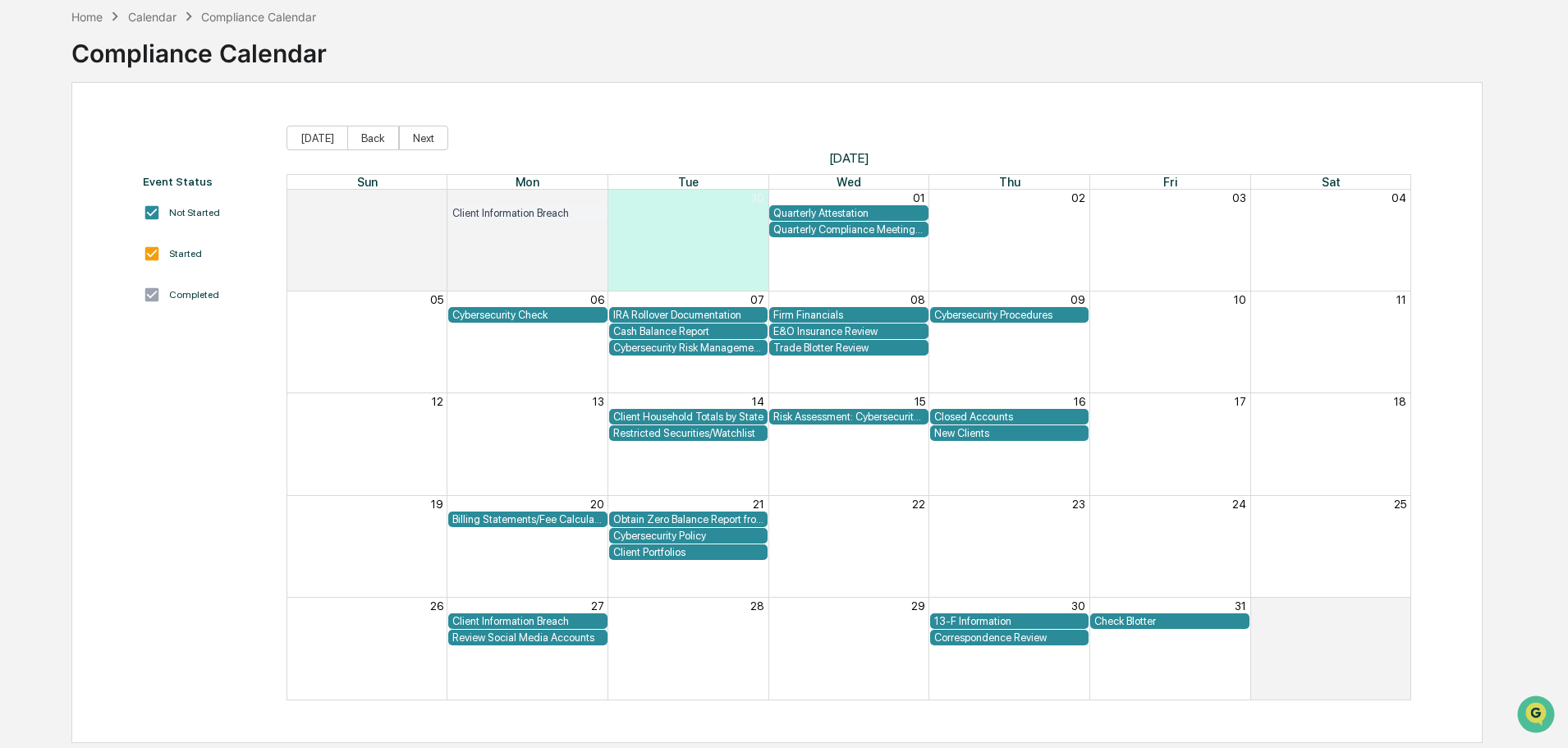
click at [663, 345] on div "Cybersecurity Risk Management and Strategy" at bounding box center [688, 348] width 151 height 13
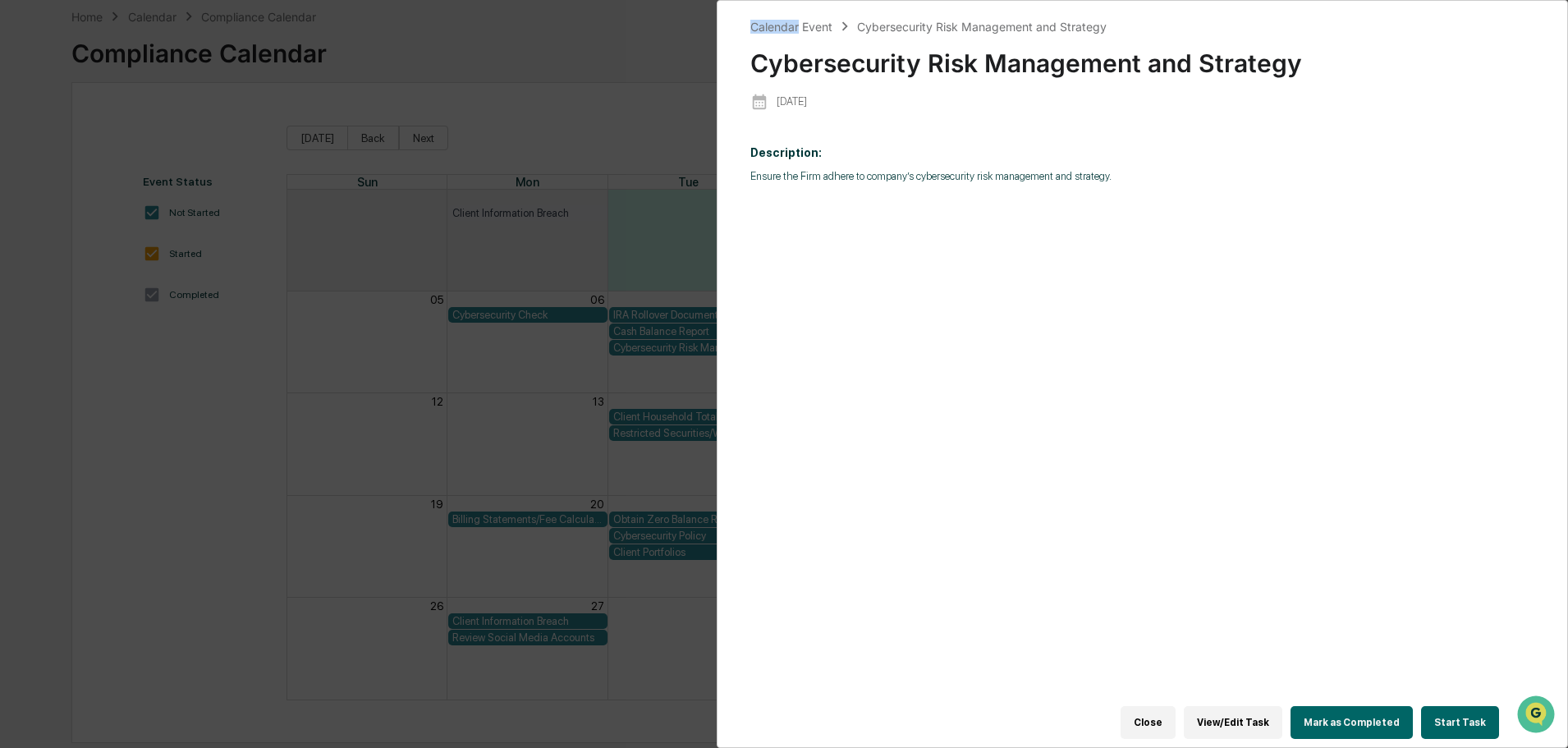
click at [541, 41] on div "Calendar Event Cybersecurity Risk Management and Strategy Cybersecurity Risk Ma…" at bounding box center [784, 374] width 1568 height 748
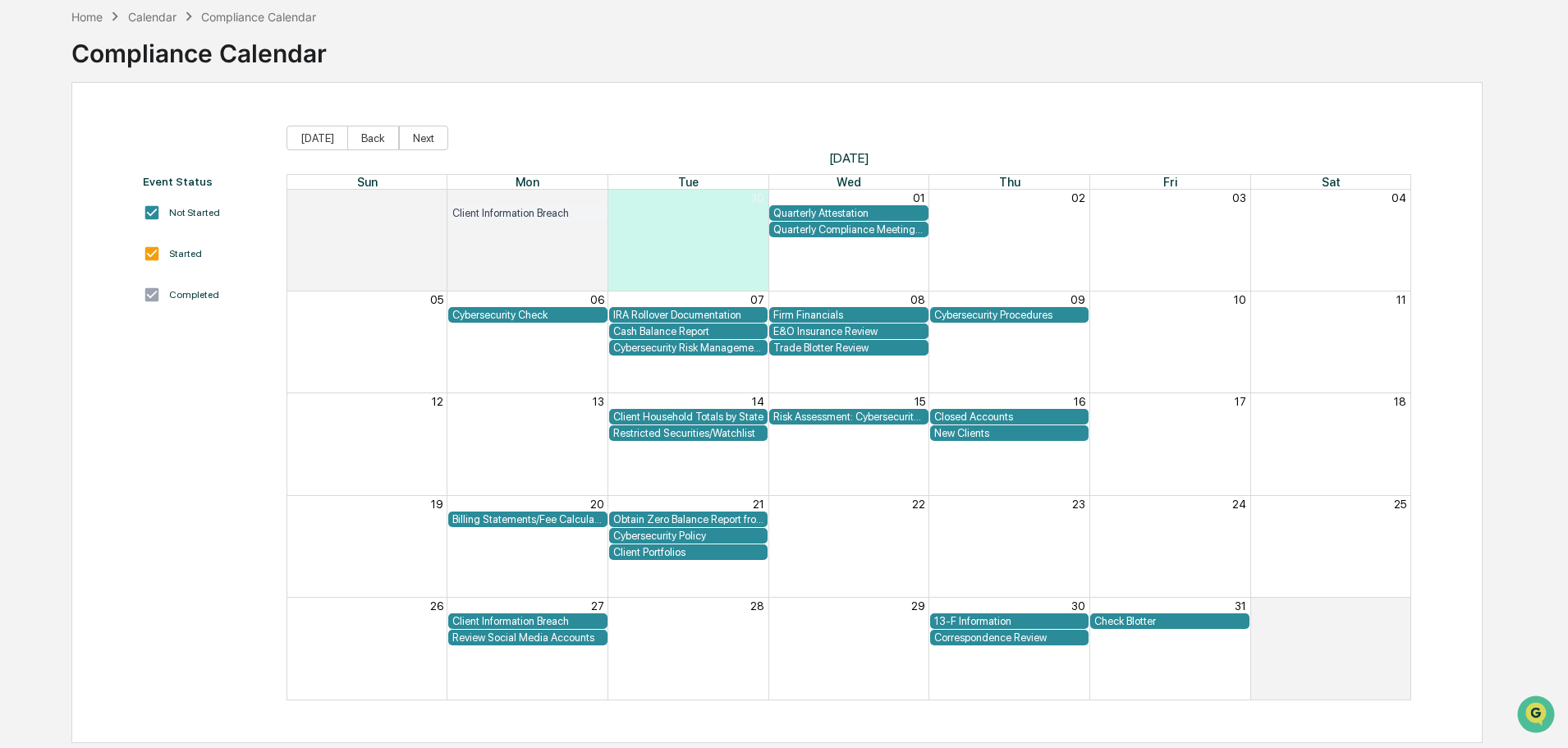
click at [505, 313] on div "Cybersecurity Check" at bounding box center [527, 314] width 151 height 13
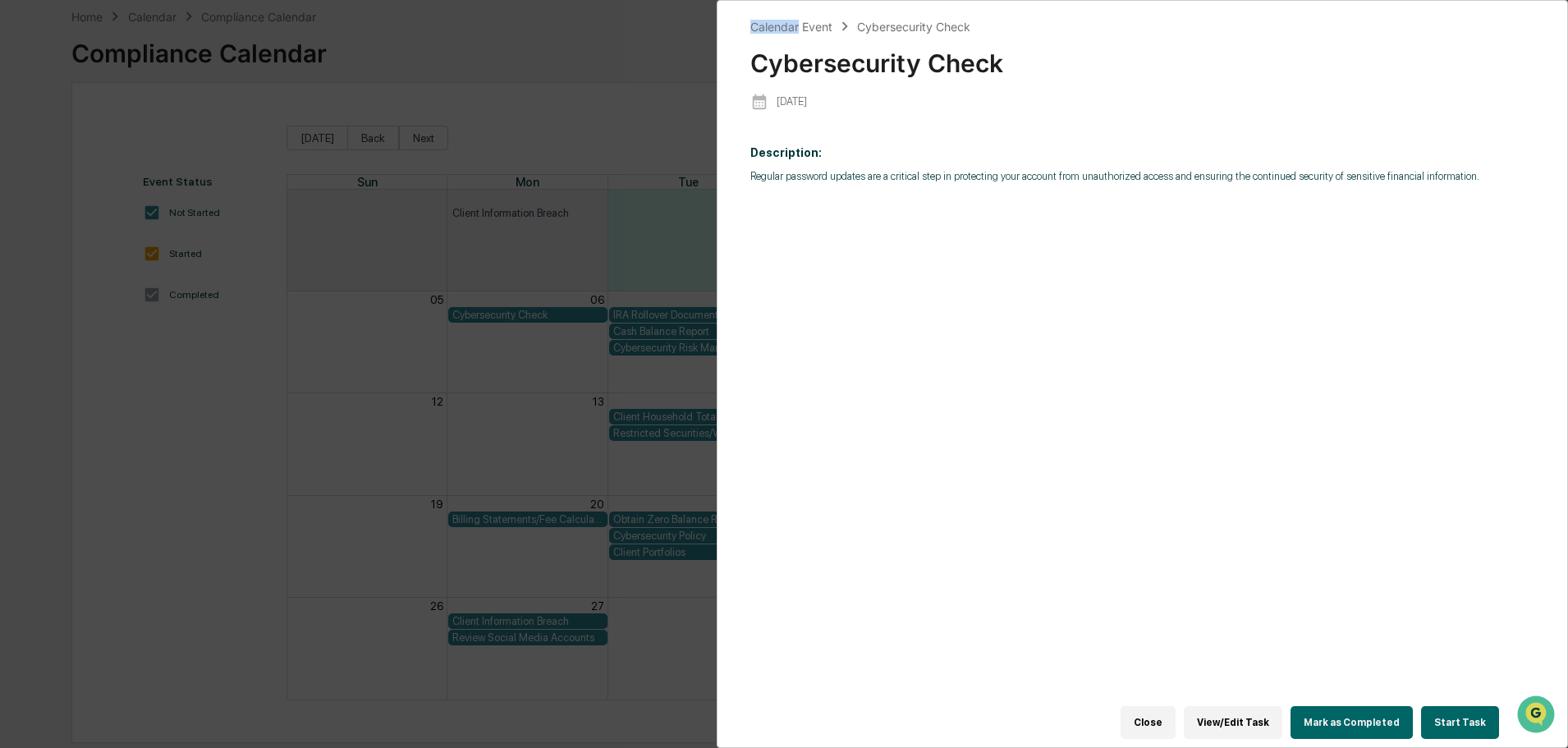
click at [610, 33] on div "Calendar Event Cybersecurity Check Cybersecurity Check [DATE] Description: Regu…" at bounding box center [784, 374] width 1568 height 748
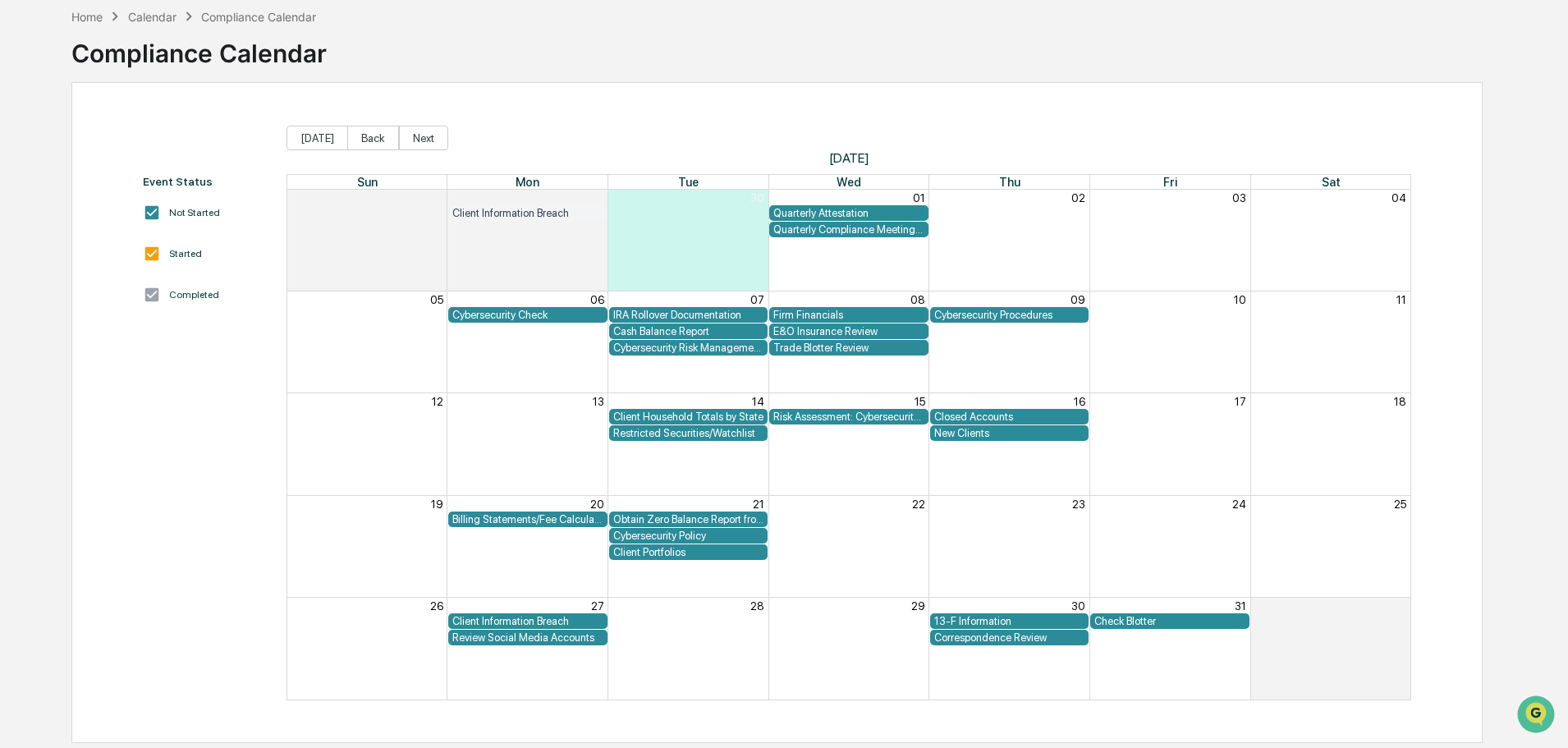
click at [996, 319] on div "Cybersecurity Procedures" at bounding box center [1010, 314] width 151 height 13
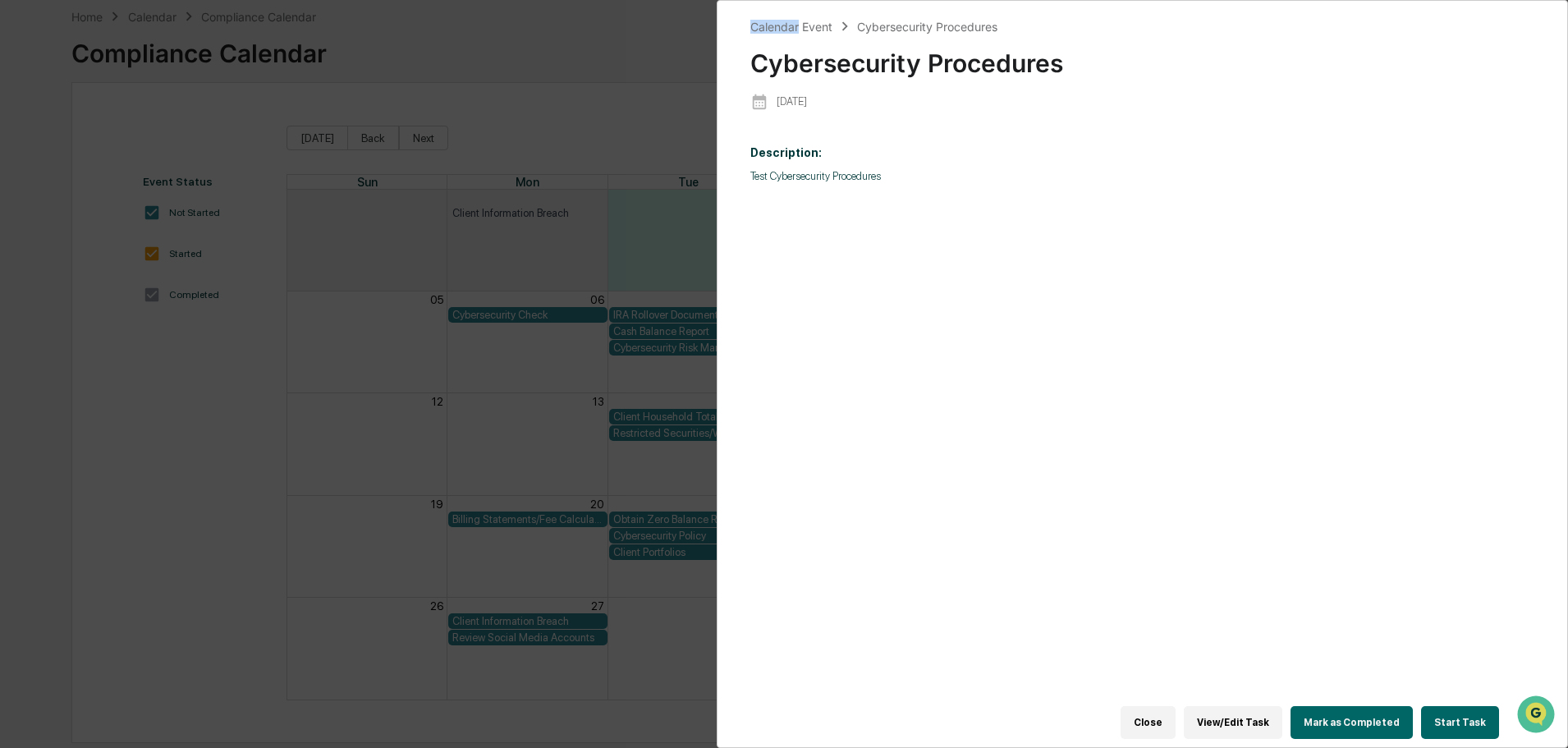
click at [574, 57] on div "Calendar Event Cybersecurity Procedures Cybersecurity Procedures [DATE] Descrip…" at bounding box center [784, 374] width 1568 height 748
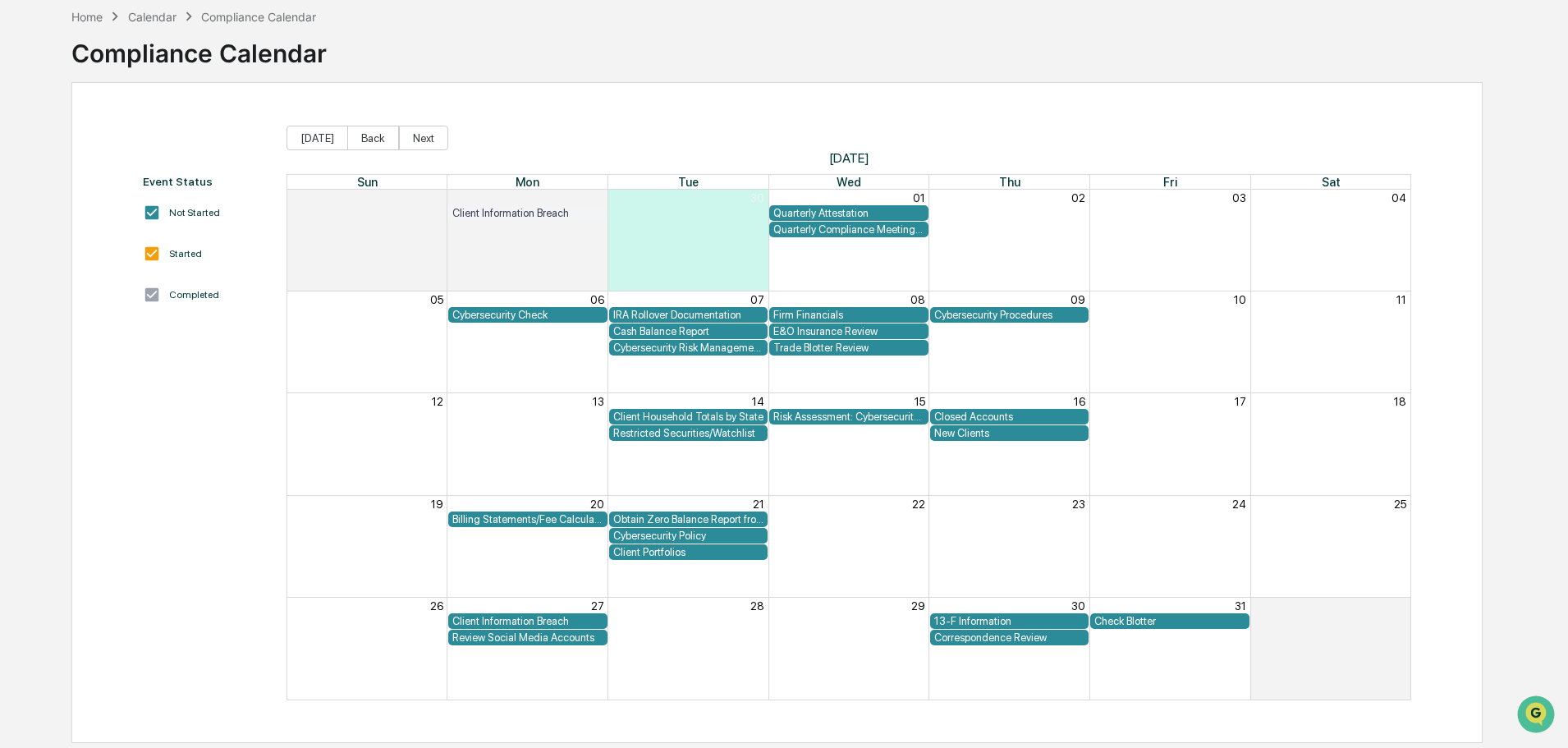
click at [690, 535] on div "Cybersecurity Policy" at bounding box center [688, 536] width 151 height 13
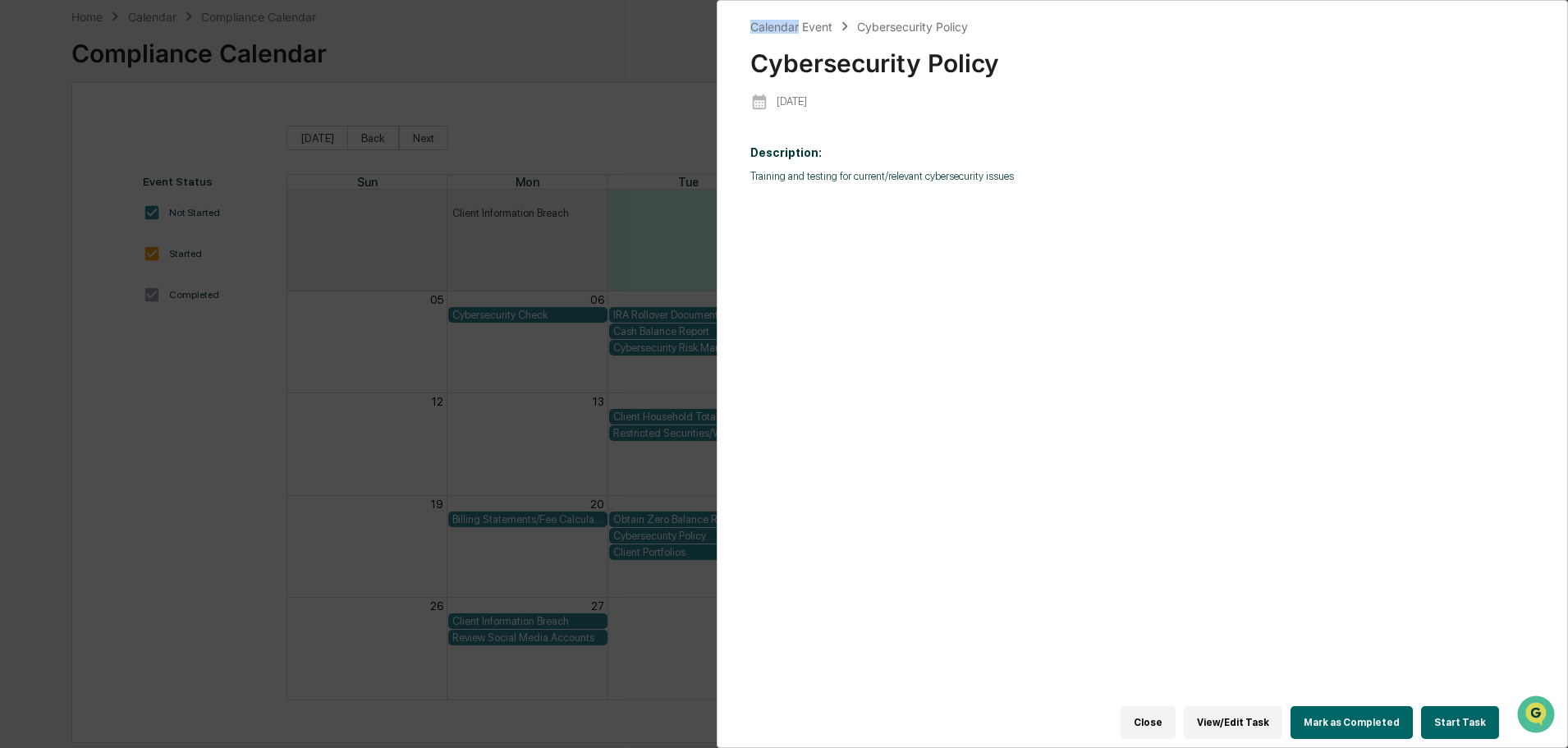
click at [633, 47] on div "Calendar Event Cybersecurity Policy Cybersecurity Policy [DATE] Description: Tr…" at bounding box center [784, 374] width 1568 height 748
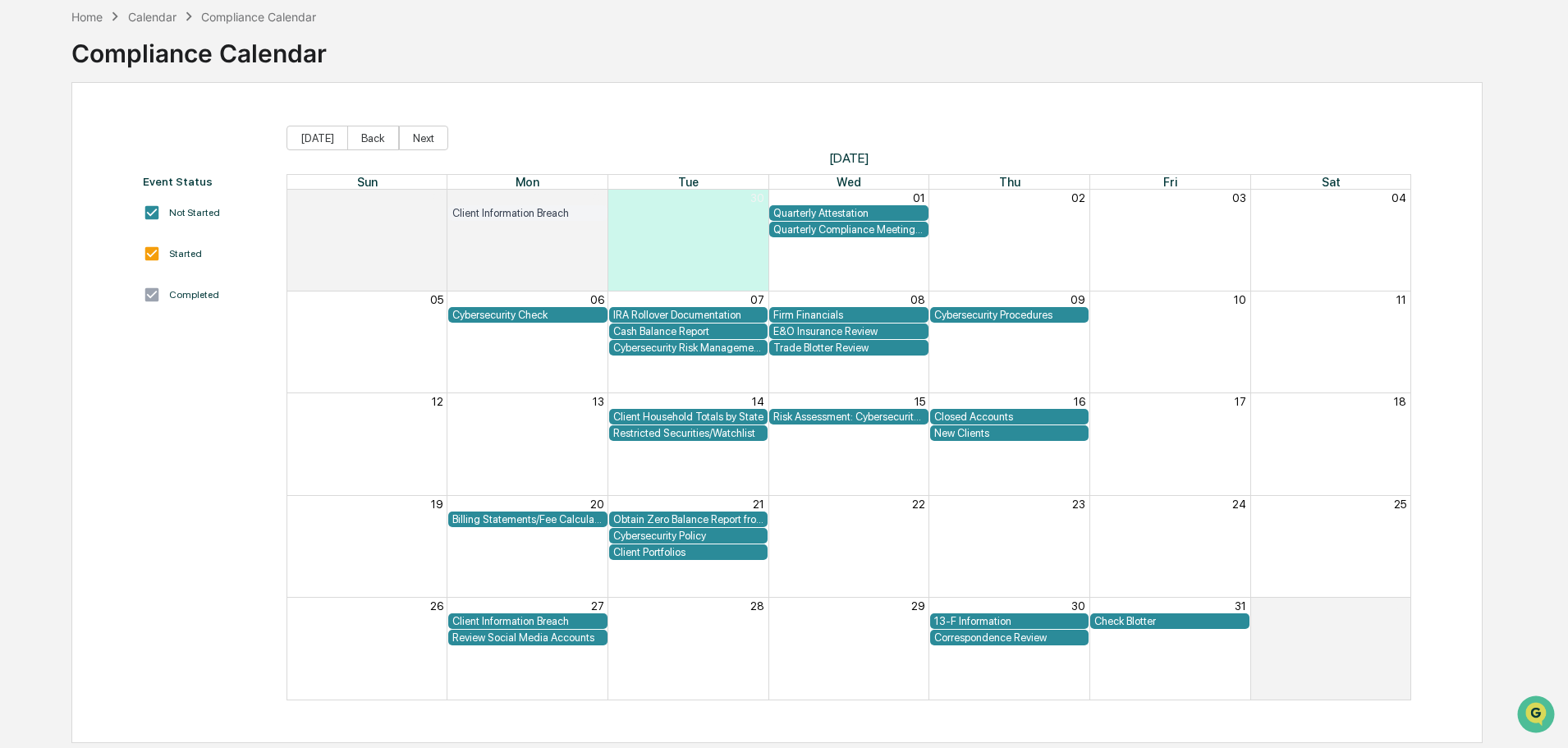
click at [654, 536] on div "Cybersecurity Policy" at bounding box center [688, 536] width 151 height 13
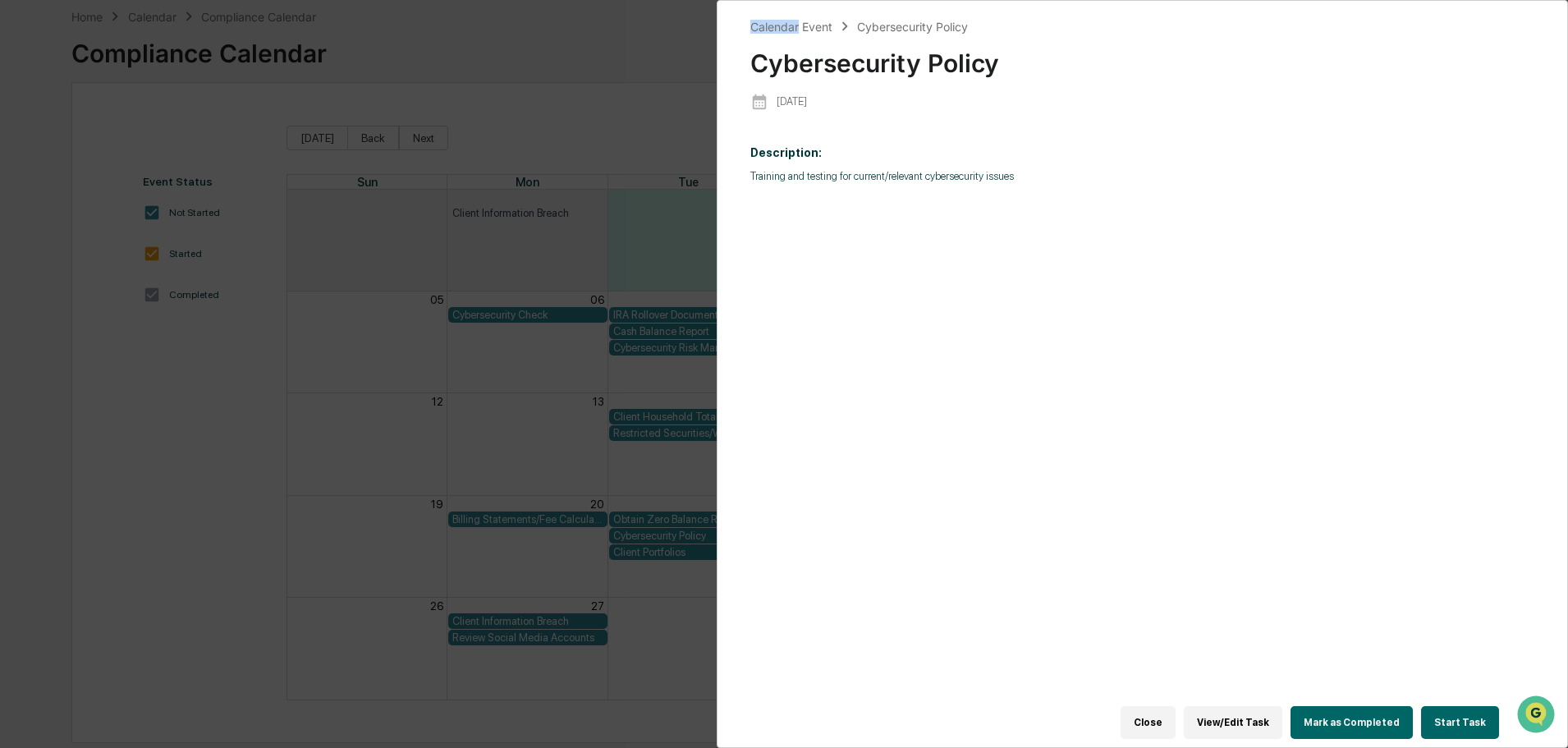
click at [580, 55] on div "Calendar Event Cybersecurity Policy Cybersecurity Policy [DATE] Description: Tr…" at bounding box center [784, 374] width 1568 height 748
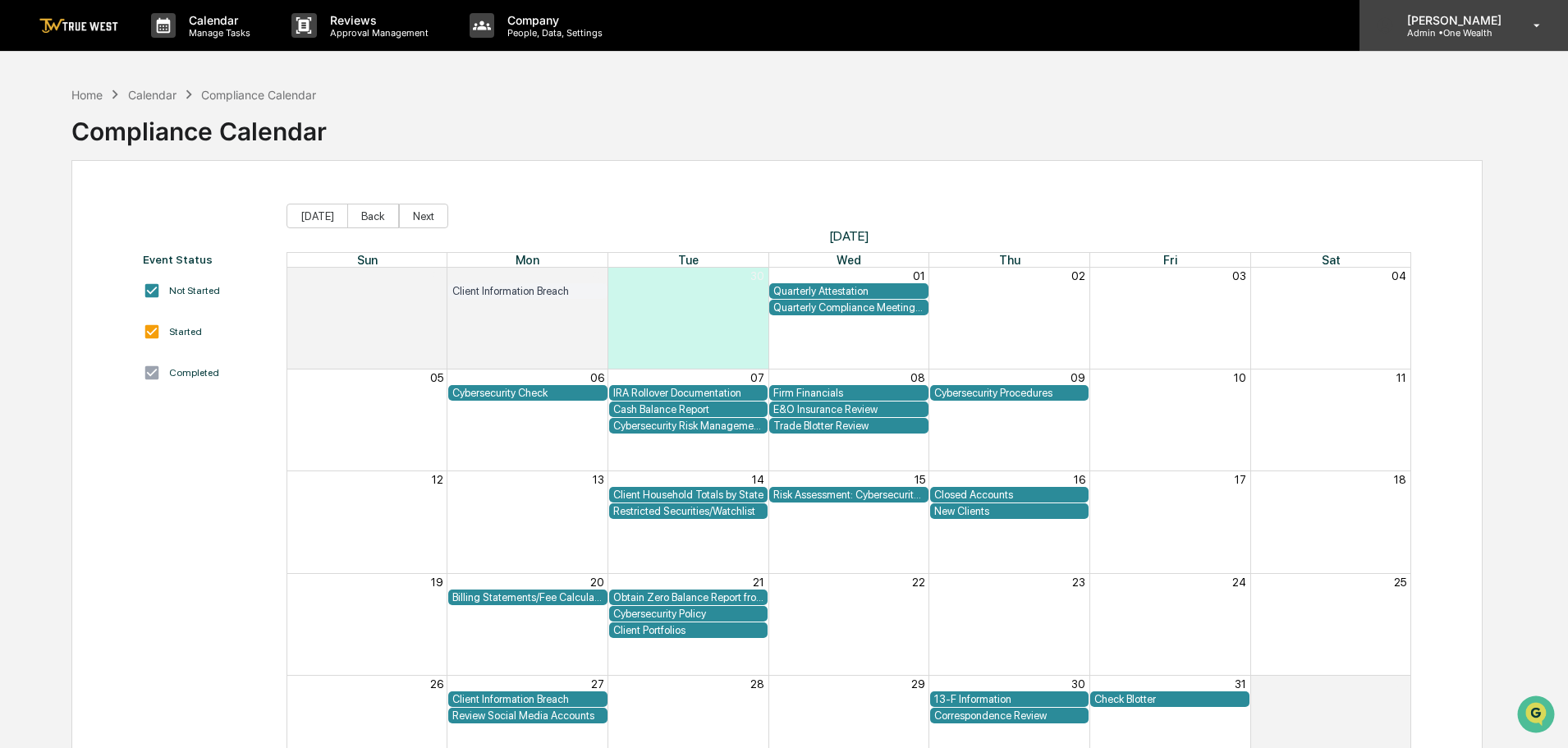
click at [1463, 33] on p "Admin • One Wealth" at bounding box center [1453, 34] width 116 height 12
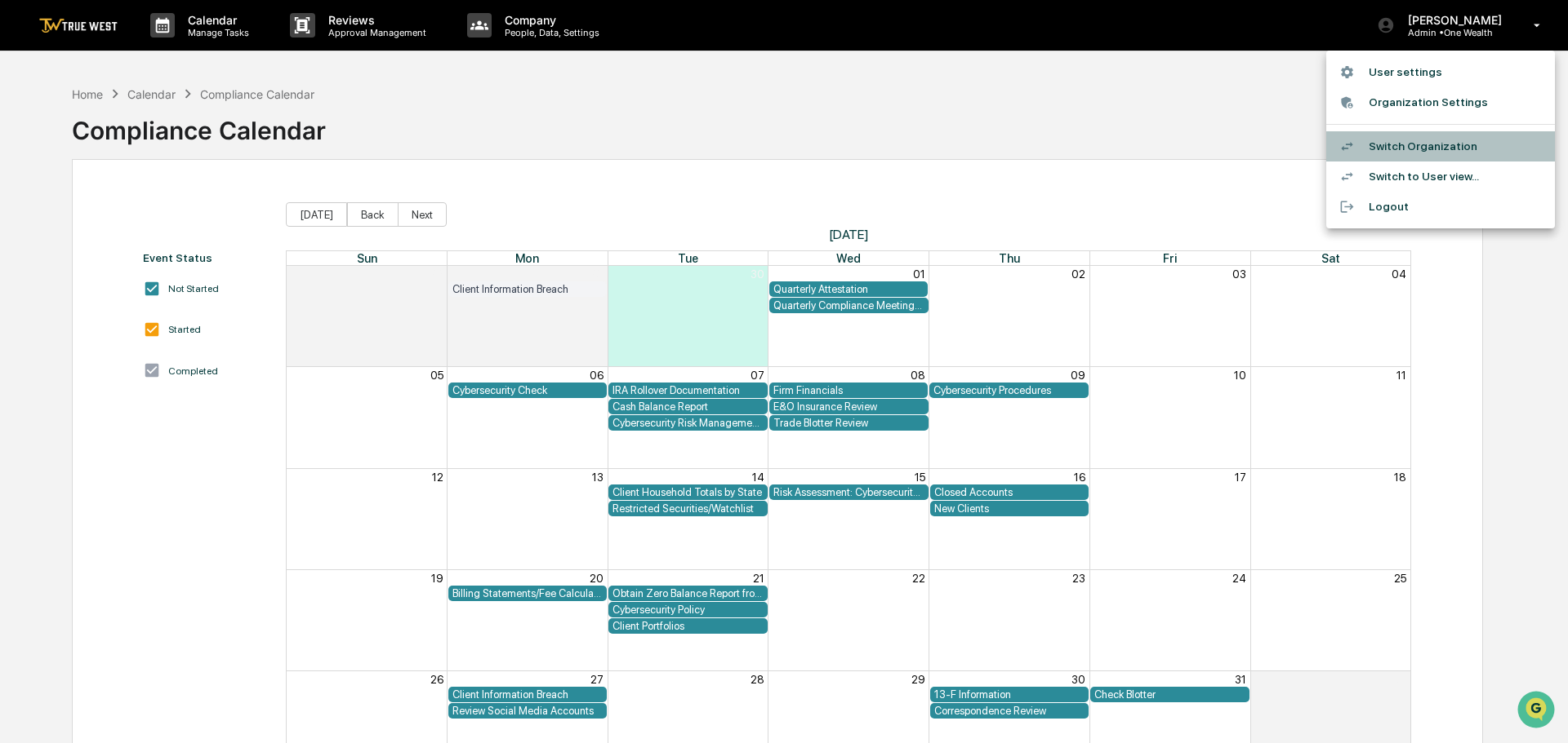
click at [1424, 144] on li "Switch Organization" at bounding box center [1440, 146] width 228 height 30
